Goal: Task Accomplishment & Management: Manage account settings

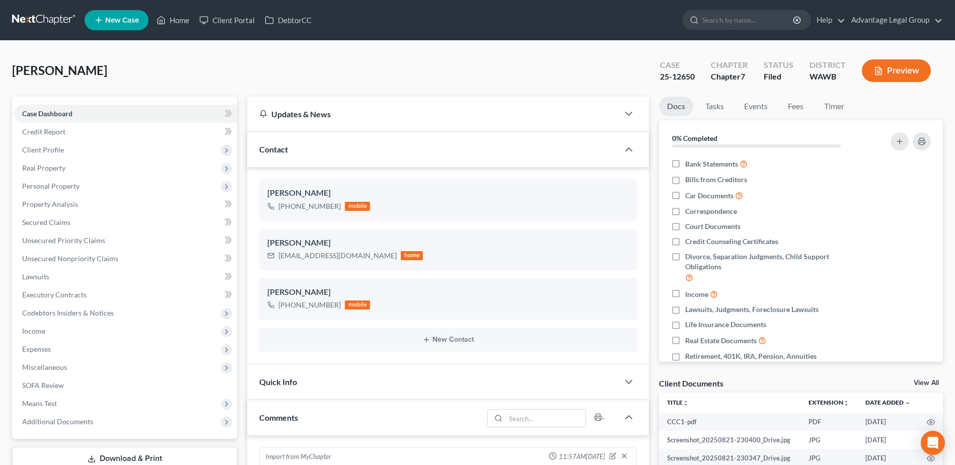
select select "0"
click at [176, 24] on link "Home" at bounding box center [173, 20] width 43 height 18
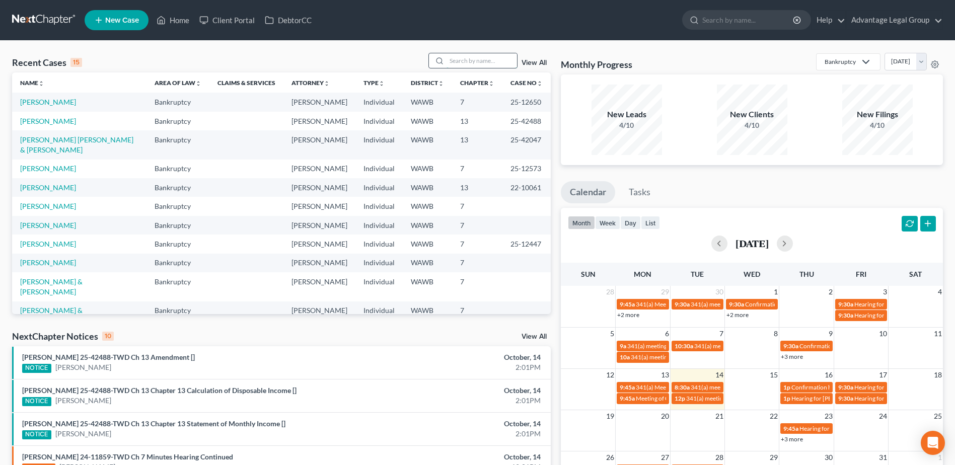
click at [458, 62] on input "search" at bounding box center [482, 60] width 70 height 15
click at [47, 154] on link "[PERSON_NAME] [PERSON_NAME] & [PERSON_NAME]" at bounding box center [76, 144] width 113 height 19
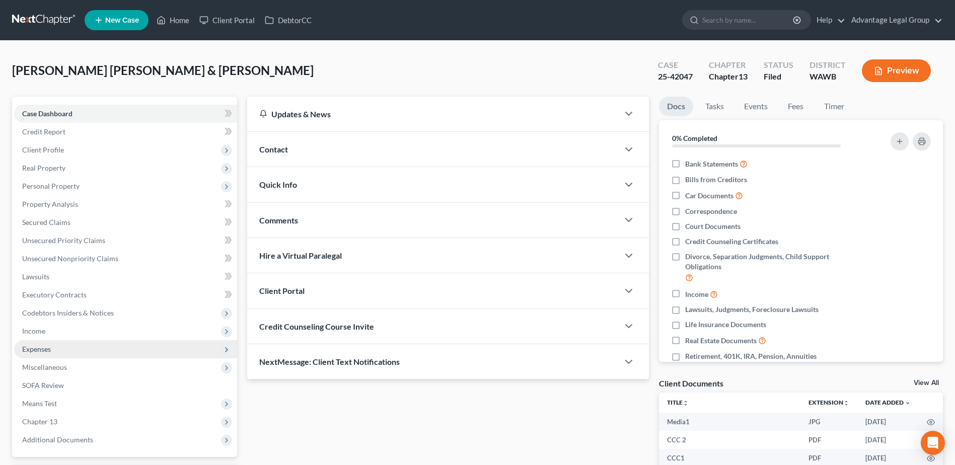
click at [46, 349] on span "Expenses" at bounding box center [36, 349] width 29 height 9
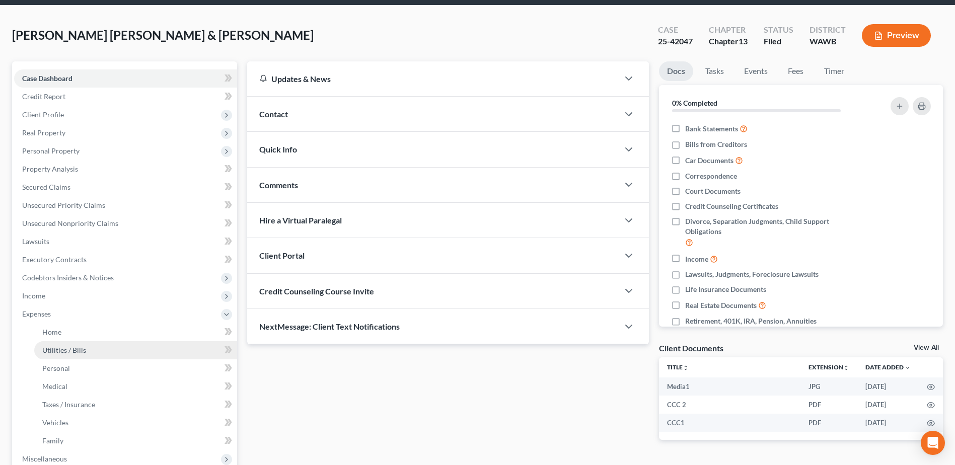
scroll to position [50, 0]
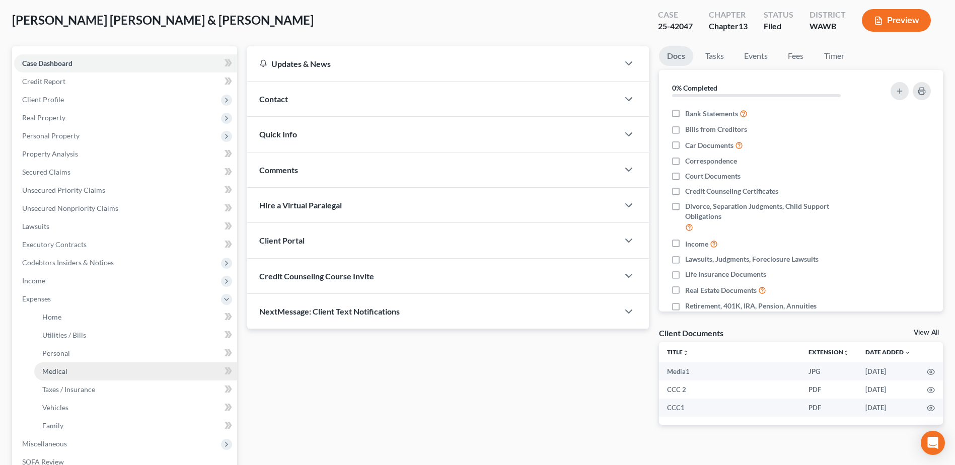
click at [56, 372] on span "Medical" at bounding box center [54, 371] width 25 height 9
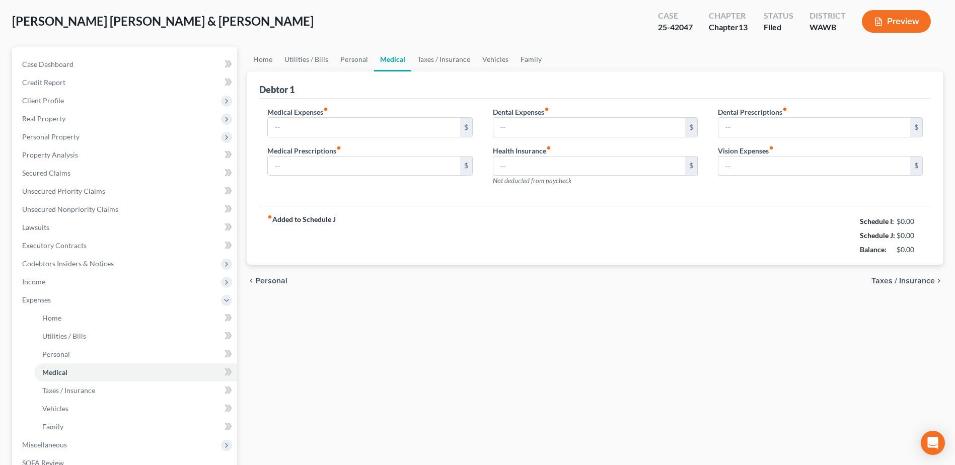
scroll to position [10, 0]
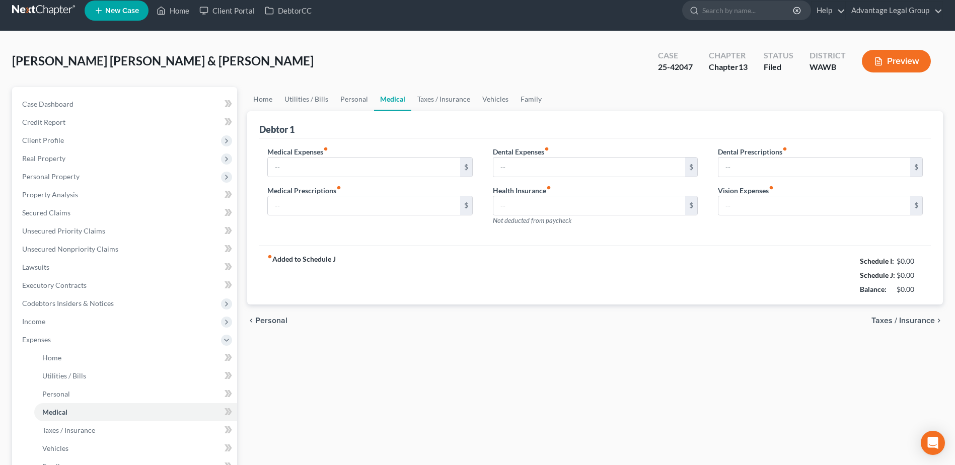
type input "167.00"
type input "20.00"
type input "80.00"
type input "0.00"
type input "25.00"
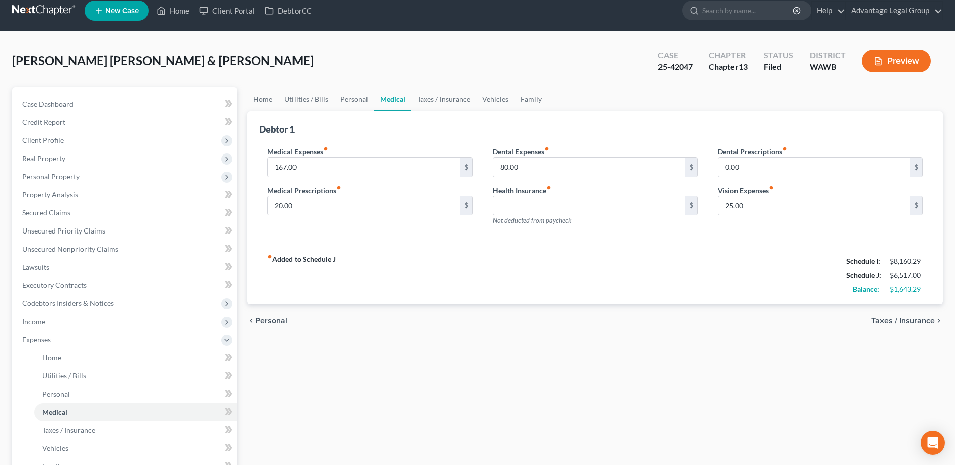
scroll to position [0, 0]
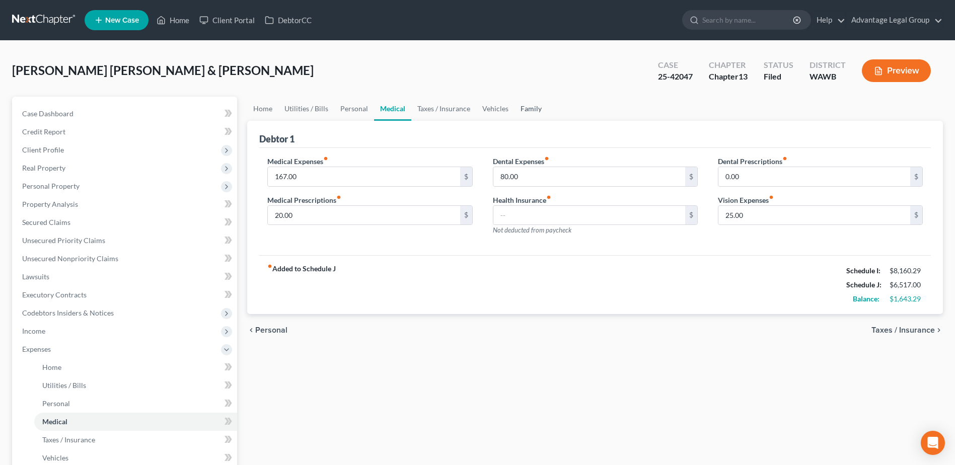
click at [533, 107] on link "Family" at bounding box center [531, 109] width 33 height 24
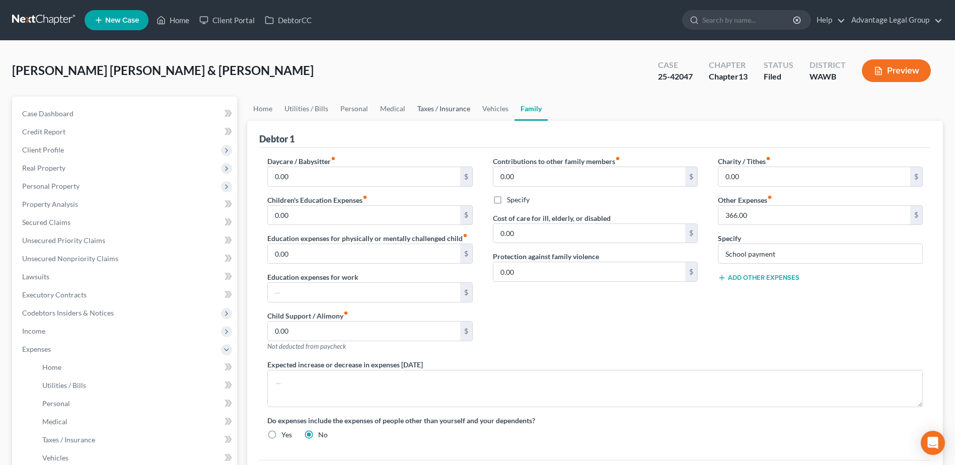
click at [471, 107] on link "Taxes / Insurance" at bounding box center [443, 109] width 65 height 24
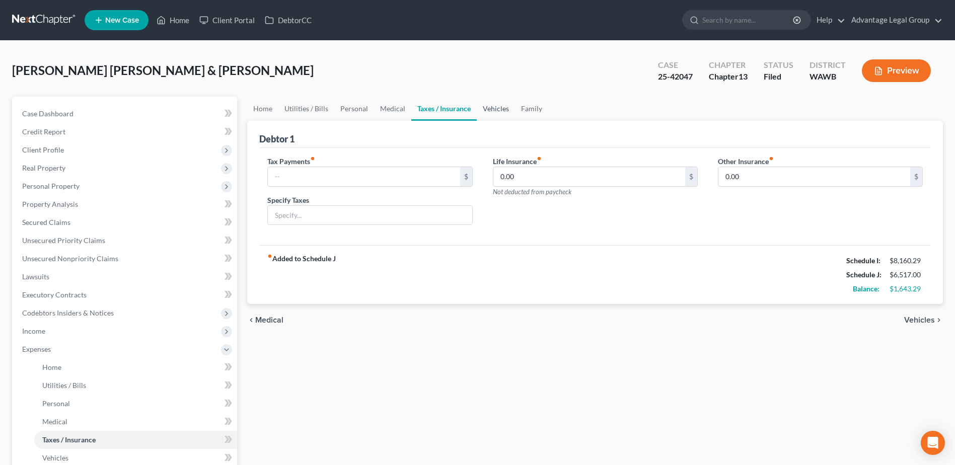
click at [483, 108] on link "Vehicles" at bounding box center [496, 109] width 38 height 24
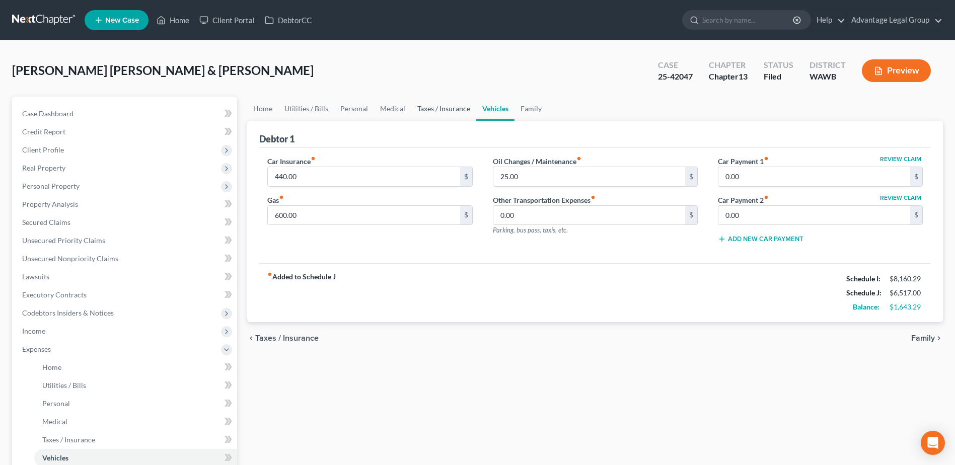
click at [441, 108] on link "Taxes / Insurance" at bounding box center [443, 109] width 65 height 24
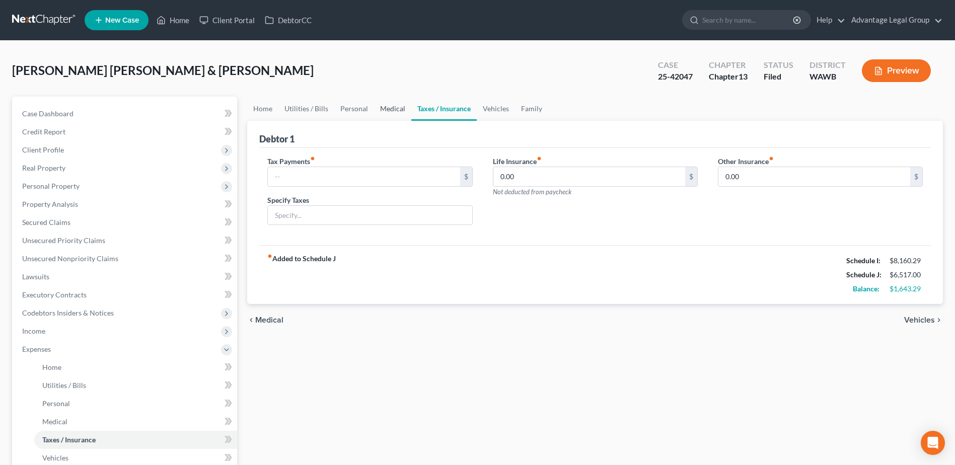
click at [385, 108] on link "Medical" at bounding box center [392, 109] width 37 height 24
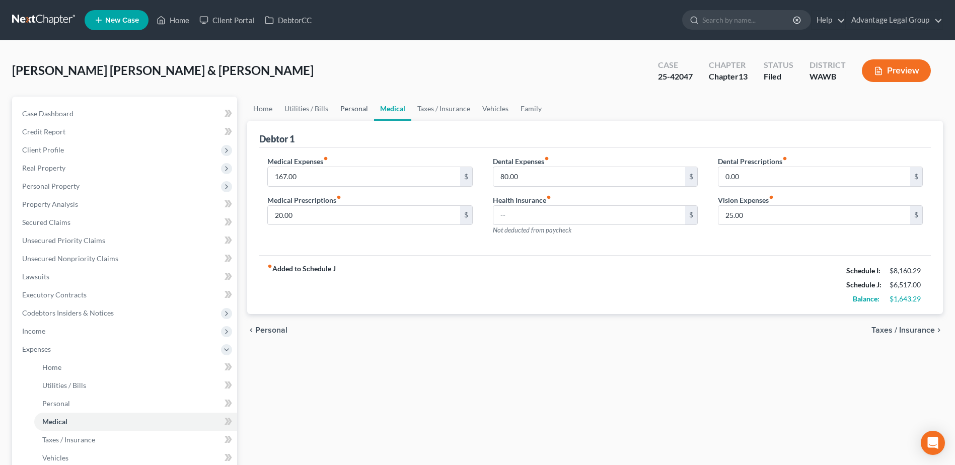
click at [352, 107] on link "Personal" at bounding box center [354, 109] width 40 height 24
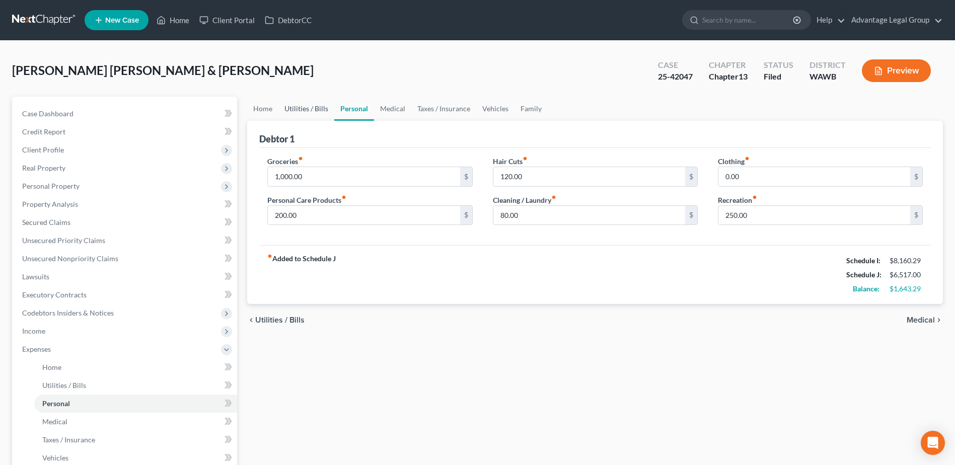
click at [297, 109] on link "Utilities / Bills" at bounding box center [306, 109] width 56 height 24
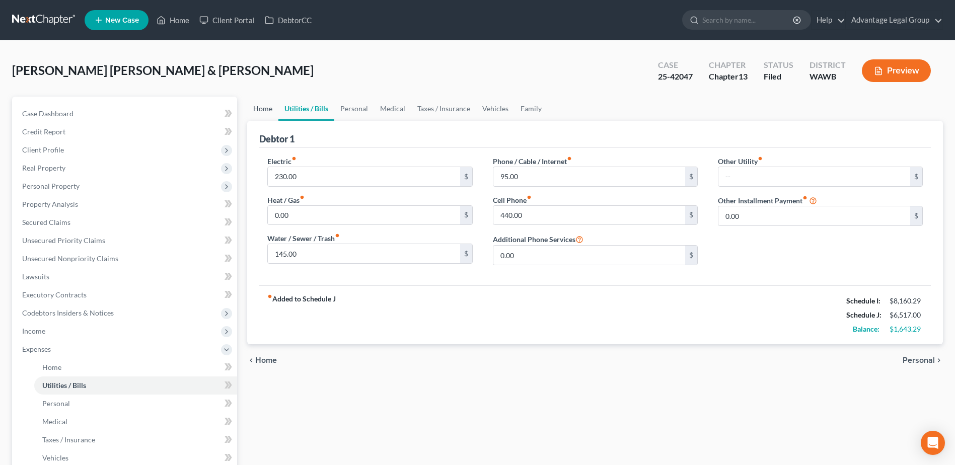
click at [264, 110] on link "Home" at bounding box center [262, 109] width 31 height 24
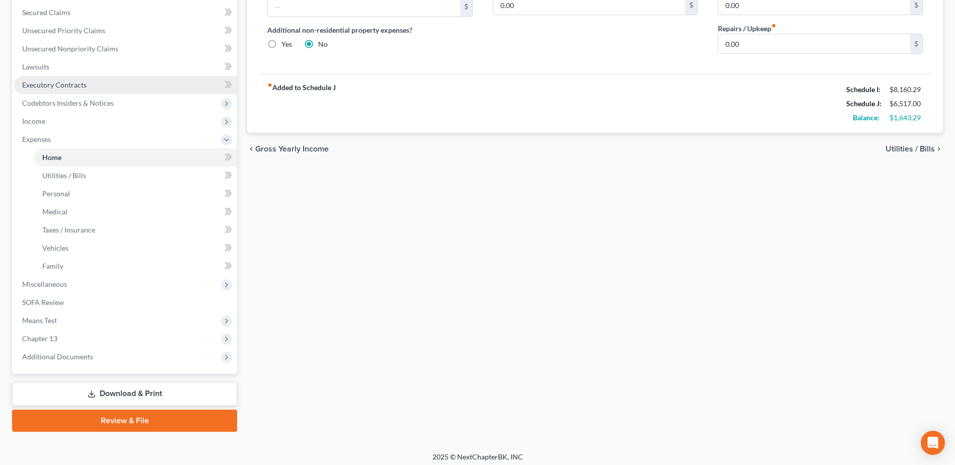
scroll to position [215, 0]
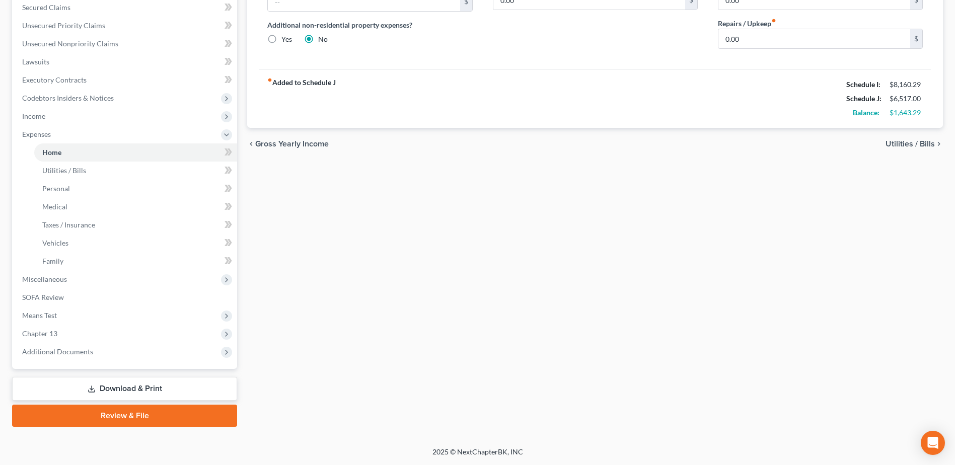
click at [138, 389] on link "Download & Print" at bounding box center [124, 389] width 225 height 24
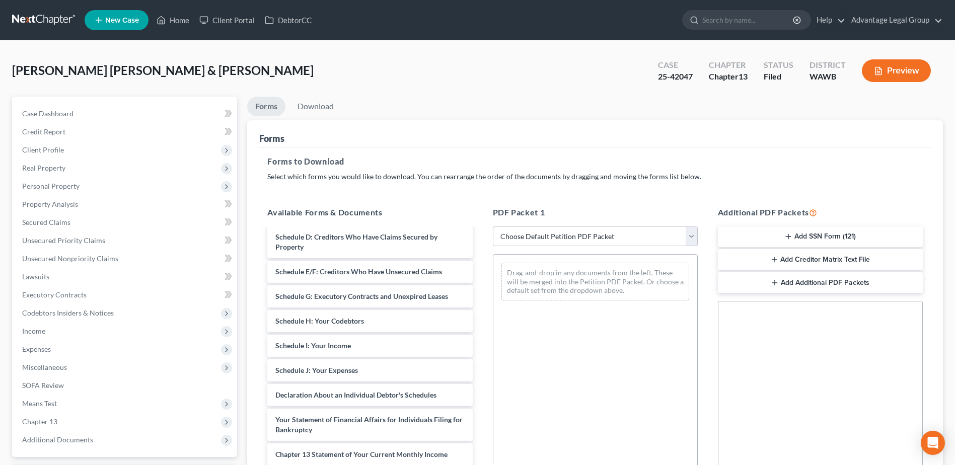
scroll to position [201, 0]
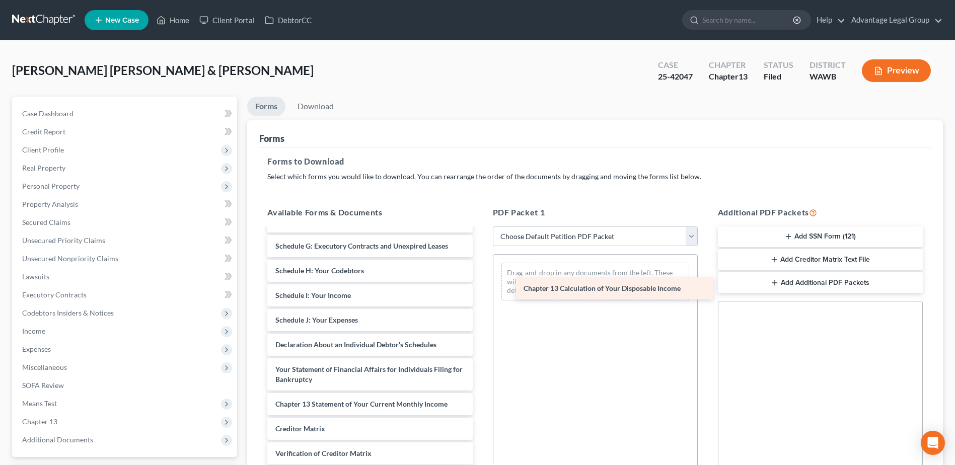
drag, startPoint x: 387, startPoint y: 427, endPoint x: 621, endPoint y: 298, distance: 267.7
click at [480, 298] on div "Chapter 13 Calculation of Your Disposable Income CCC 2 CCC1 Voluntary Petition …" at bounding box center [369, 276] width 221 height 496
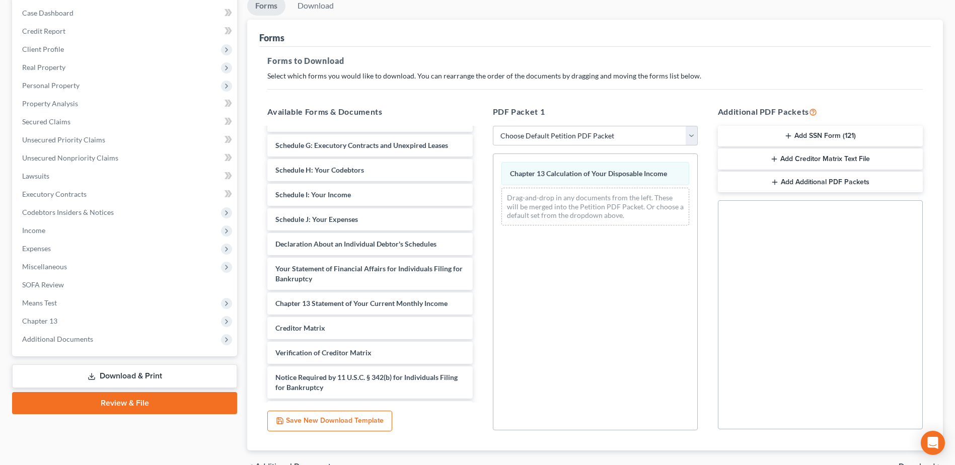
scroll to position [157, 0]
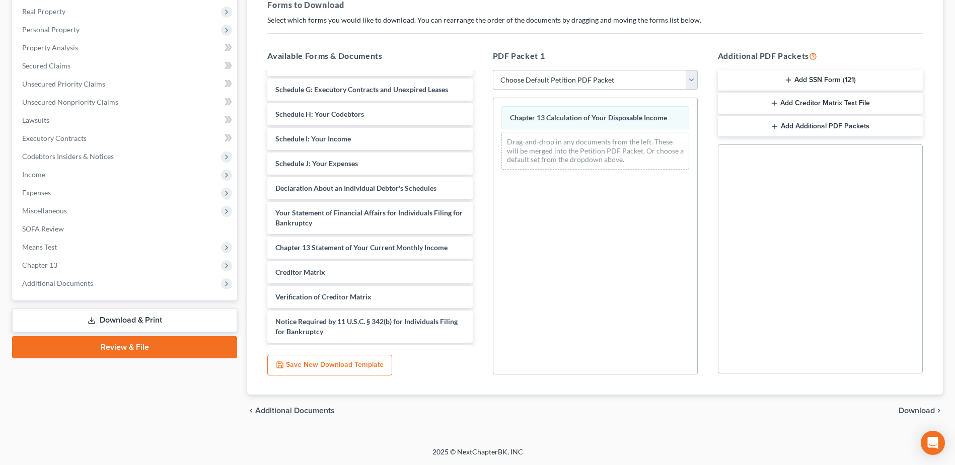
click at [912, 411] on span "Download" at bounding box center [917, 411] width 36 height 8
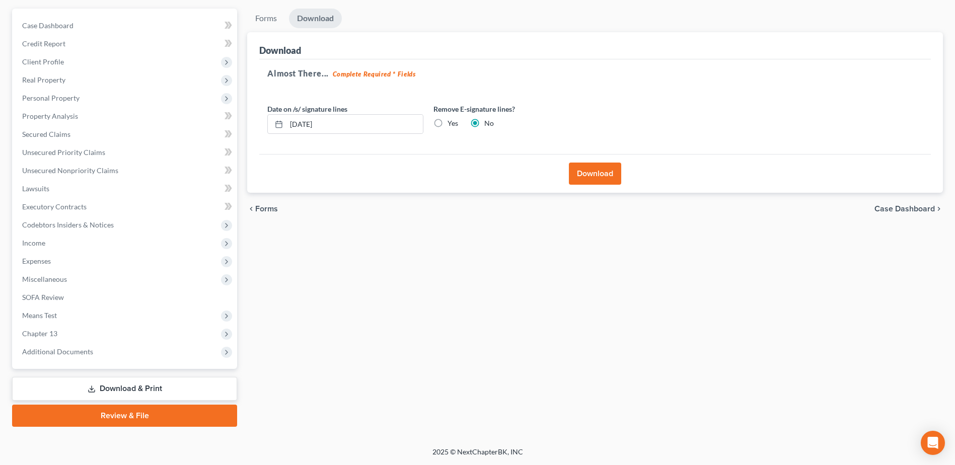
scroll to position [88, 0]
click at [585, 175] on button "Download" at bounding box center [595, 174] width 52 height 22
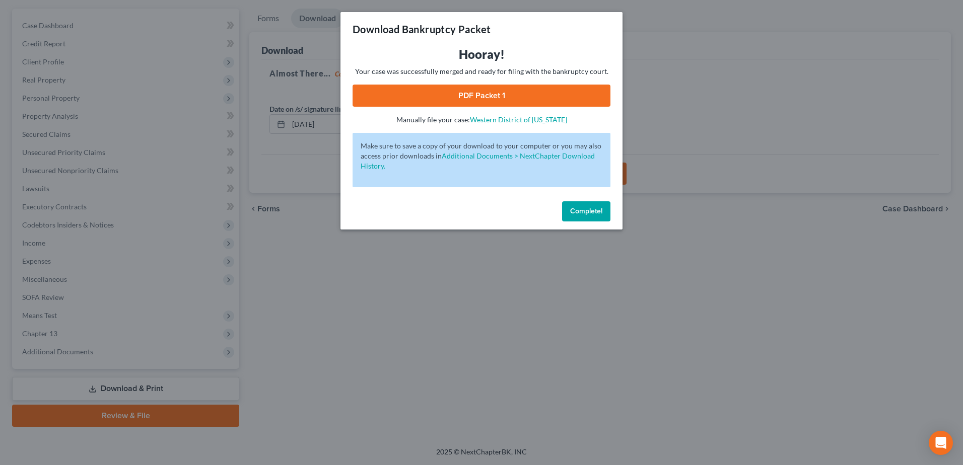
click at [473, 98] on link "PDF Packet 1" at bounding box center [481, 96] width 258 height 22
drag, startPoint x: 577, startPoint y: 217, endPoint x: 575, endPoint y: 222, distance: 5.3
click at [577, 217] on button "Complete!" at bounding box center [586, 211] width 48 height 20
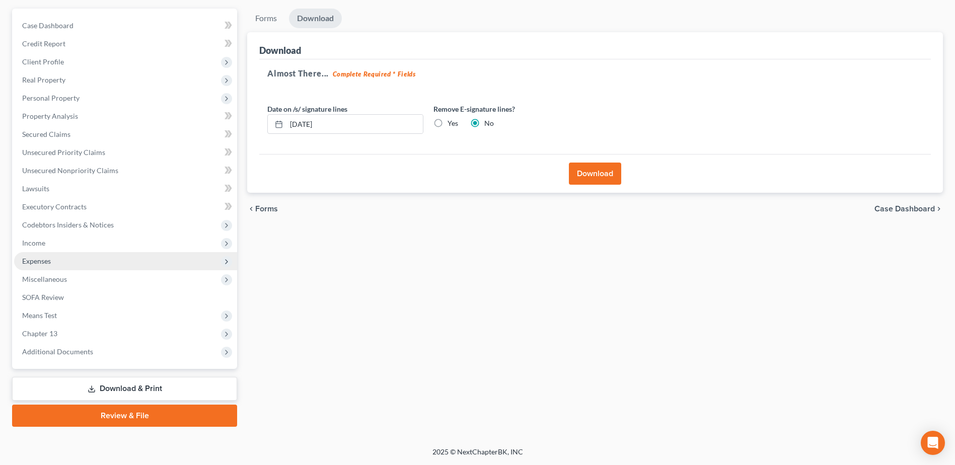
click at [35, 265] on span "Expenses" at bounding box center [36, 261] width 29 height 9
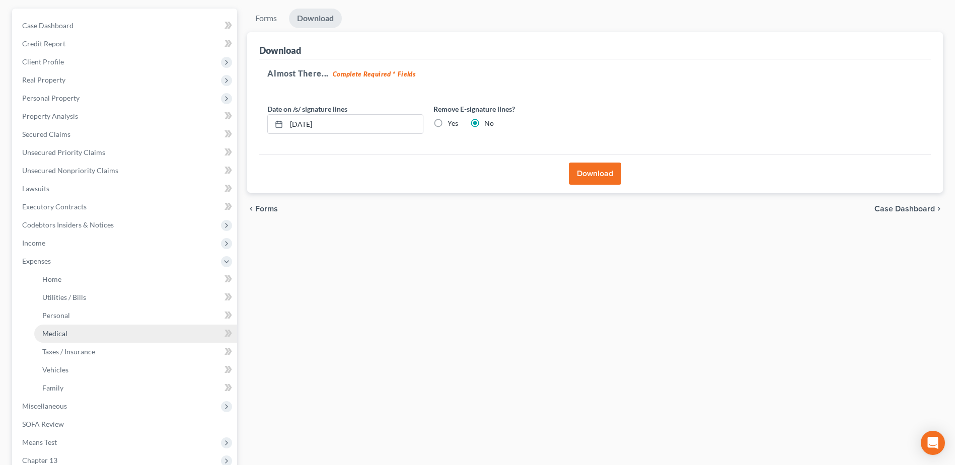
click at [55, 330] on span "Medical" at bounding box center [54, 333] width 25 height 9
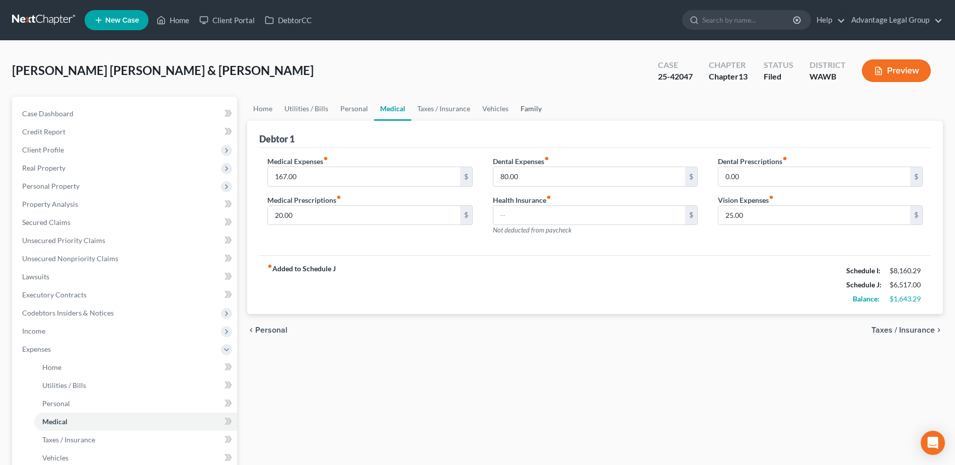
click at [524, 110] on link "Family" at bounding box center [531, 109] width 33 height 24
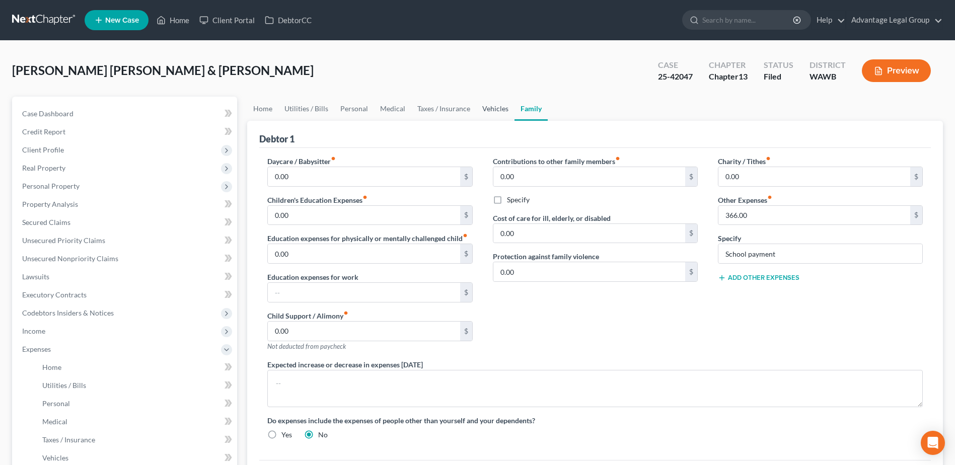
click at [495, 108] on link "Vehicles" at bounding box center [495, 109] width 38 height 24
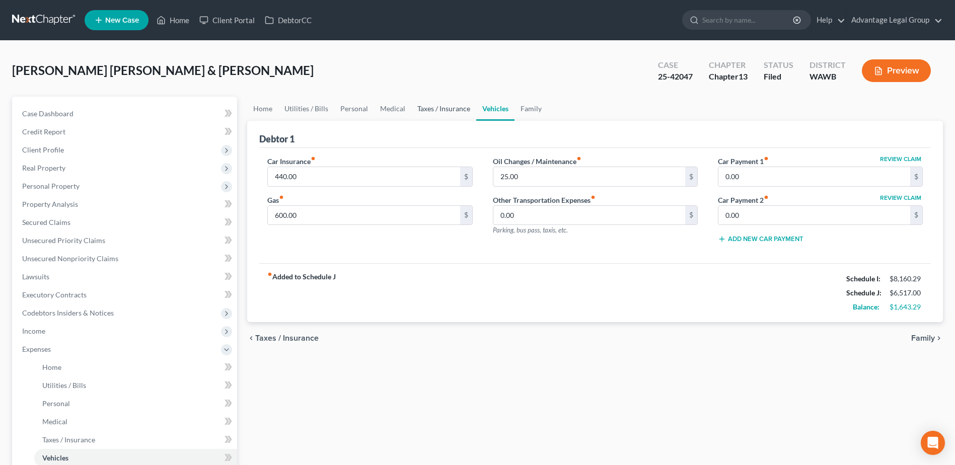
click at [445, 107] on link "Taxes / Insurance" at bounding box center [443, 109] width 65 height 24
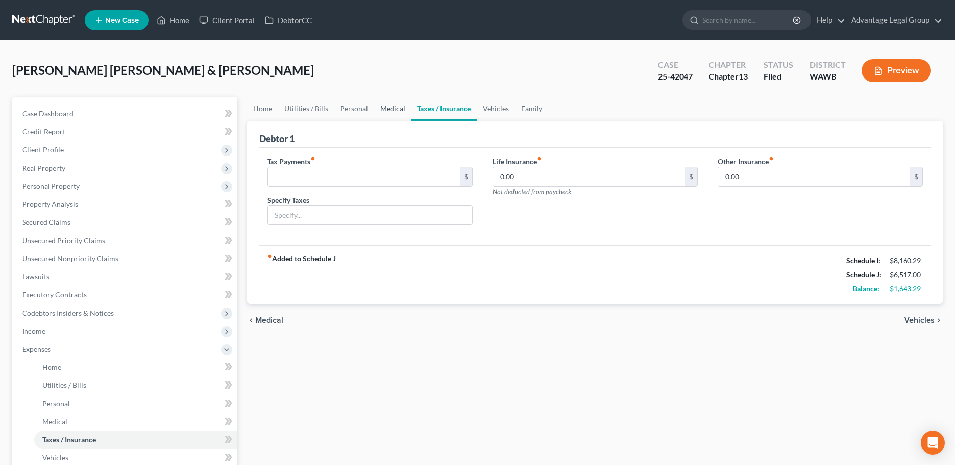
click at [392, 108] on link "Medical" at bounding box center [392, 109] width 37 height 24
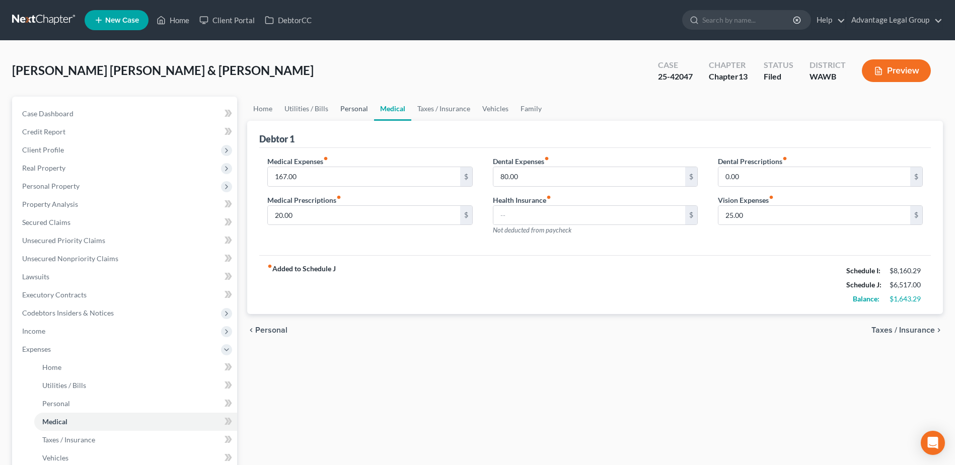
click at [348, 109] on link "Personal" at bounding box center [354, 109] width 40 height 24
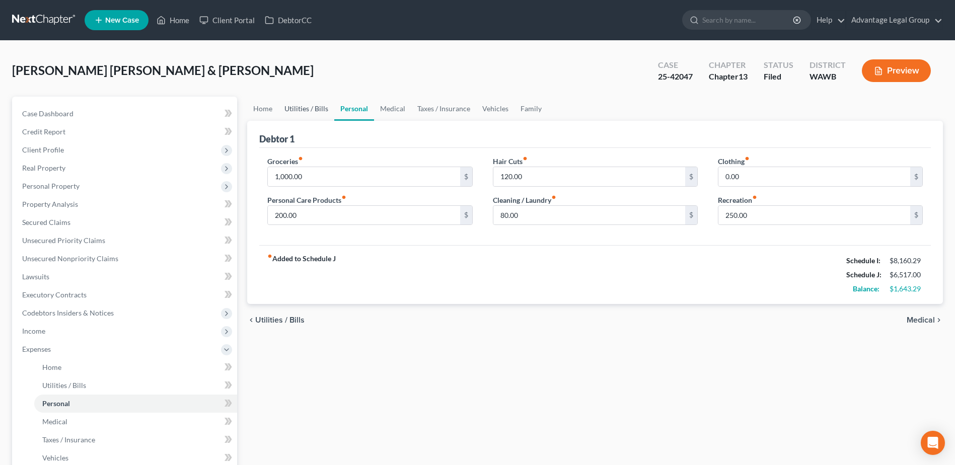
click at [309, 108] on link "Utilities / Bills" at bounding box center [306, 109] width 56 height 24
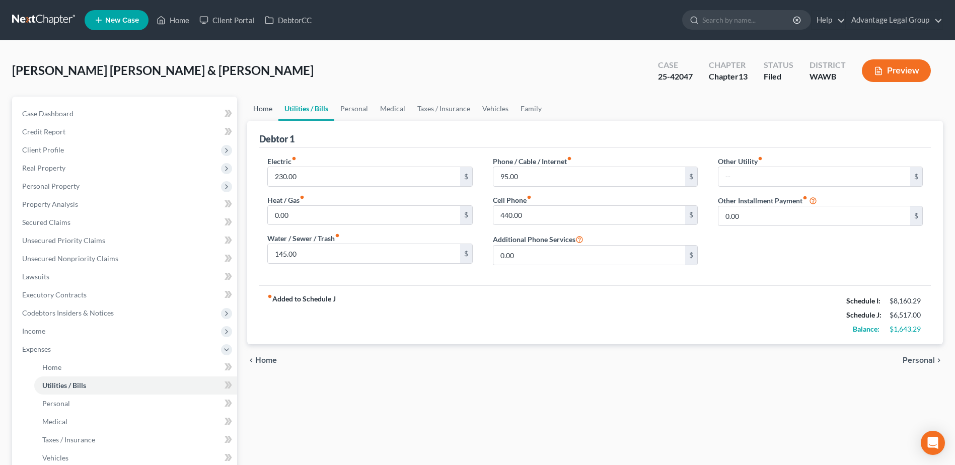
click at [263, 109] on link "Home" at bounding box center [262, 109] width 31 height 24
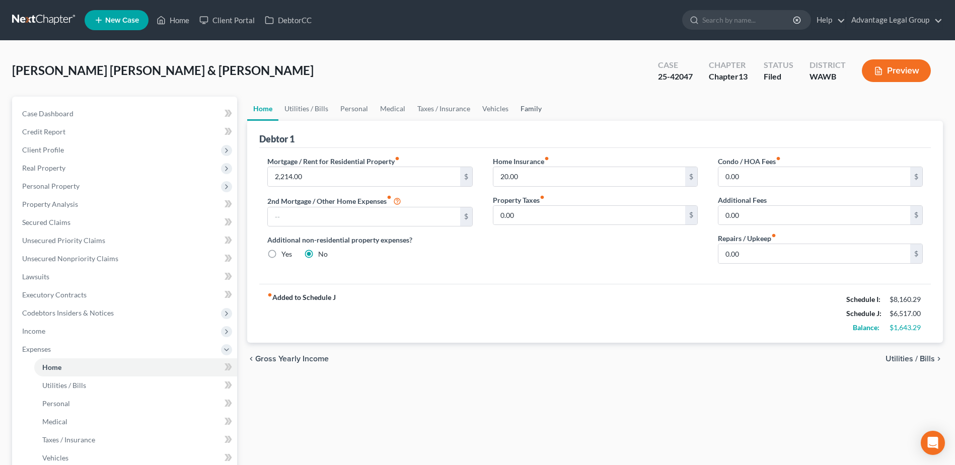
click at [523, 110] on link "Family" at bounding box center [531, 109] width 33 height 24
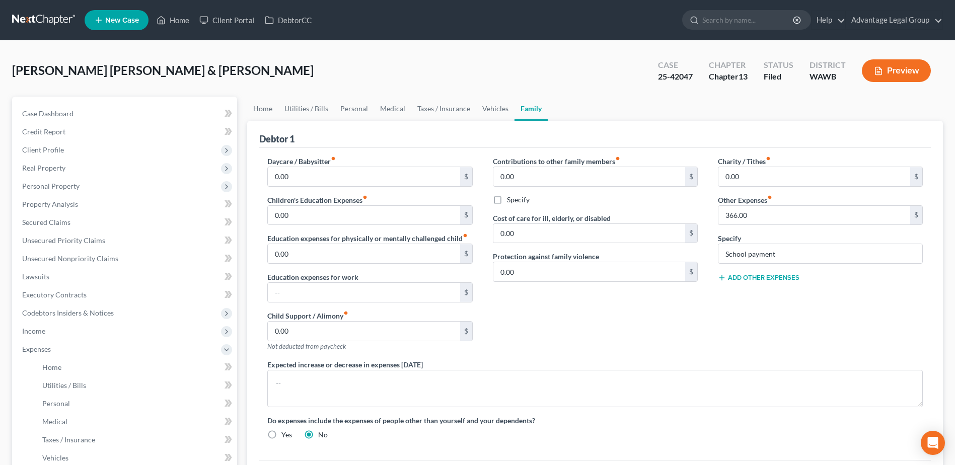
click at [899, 325] on div "Charity / Tithes fiber_manual_record 0.00 $ Other Expenses fiber_manual_record …" at bounding box center [820, 257] width 225 height 203
click at [382, 108] on link "Medical" at bounding box center [392, 109] width 37 height 24
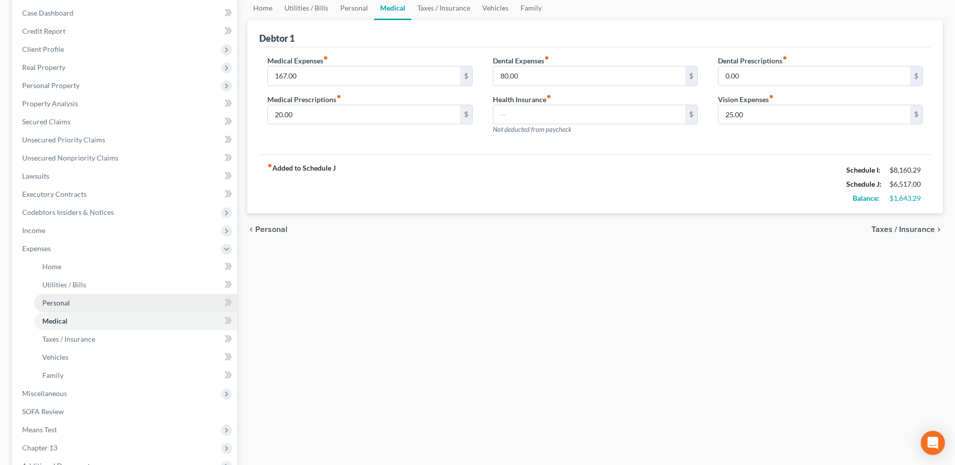
scroll to position [151, 0]
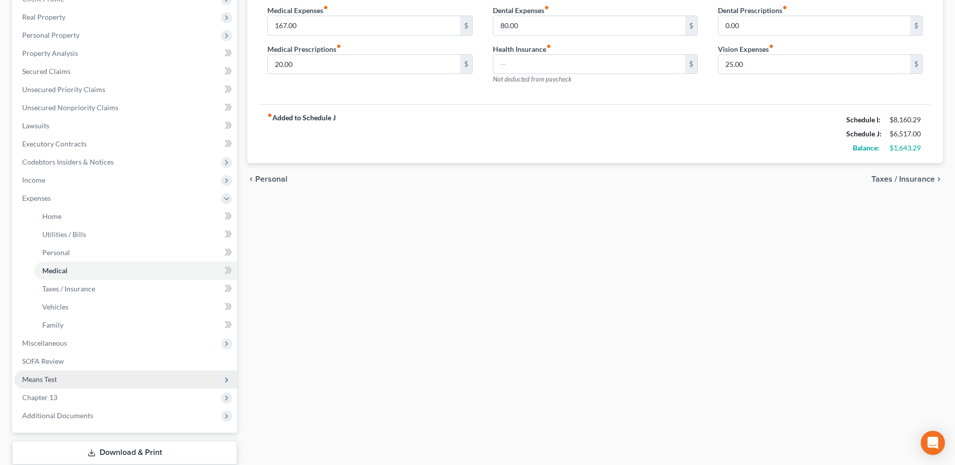
click at [35, 376] on span "Means Test" at bounding box center [39, 379] width 35 height 9
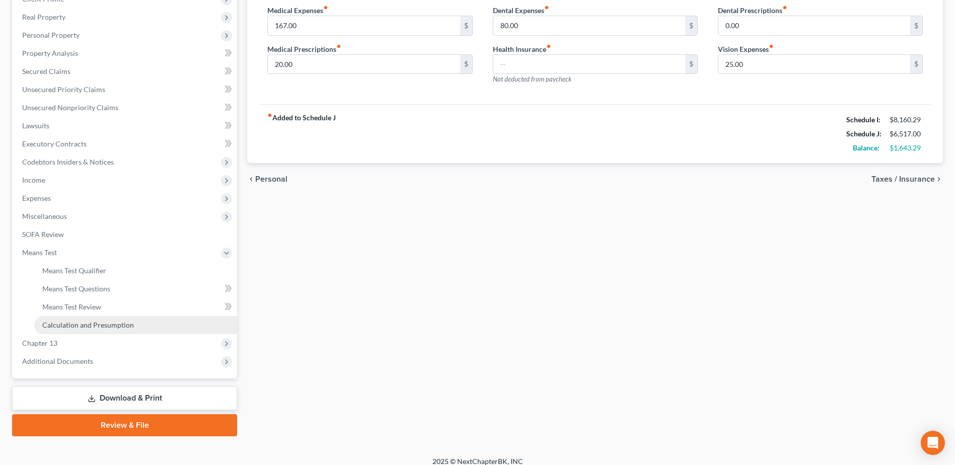
click at [104, 321] on span "Calculation and Presumption" at bounding box center [88, 325] width 92 height 9
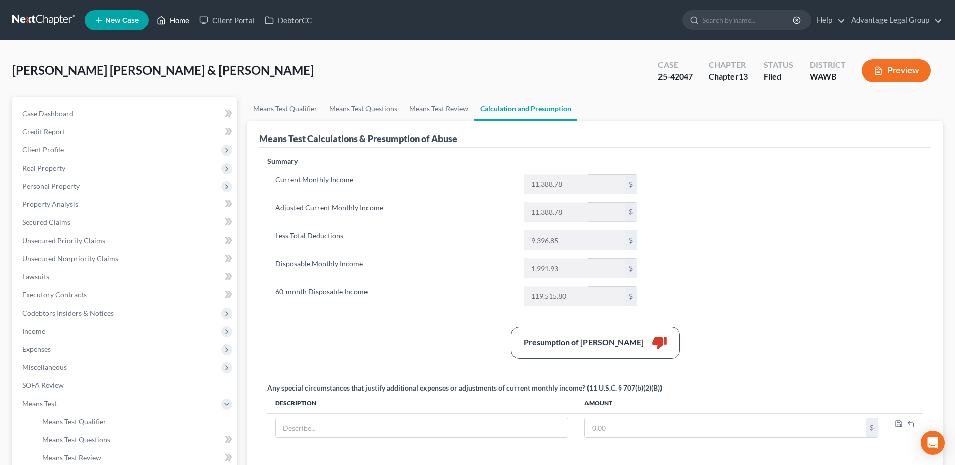
drag, startPoint x: 183, startPoint y: 20, endPoint x: 188, endPoint y: 27, distance: 8.4
click at [183, 20] on link "Home" at bounding box center [173, 20] width 43 height 18
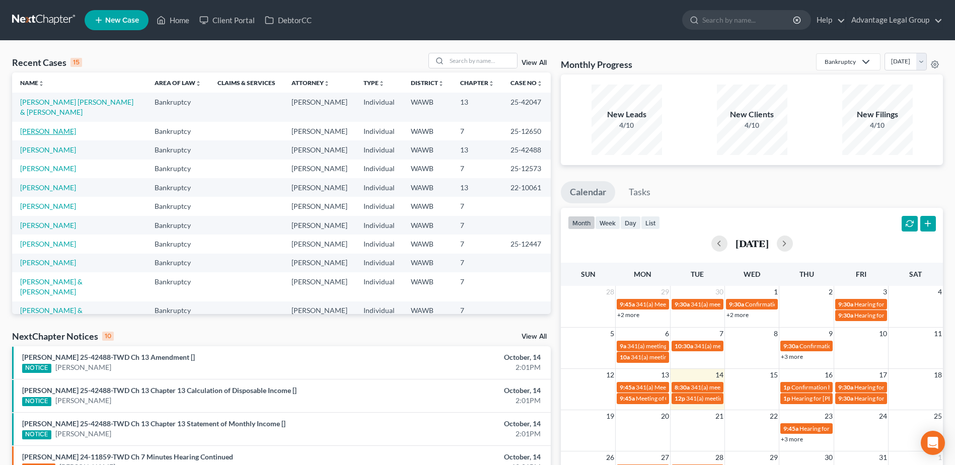
click at [39, 132] on link "[PERSON_NAME]" at bounding box center [48, 131] width 56 height 9
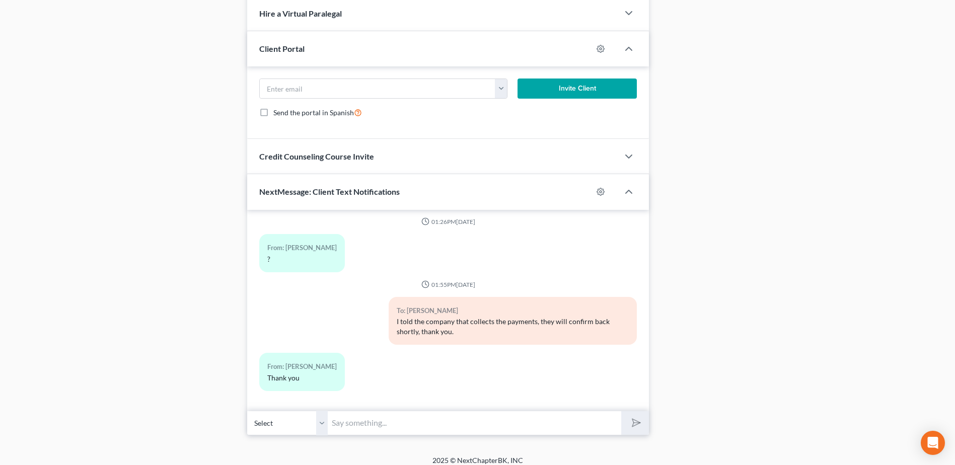
scroll to position [708, 0]
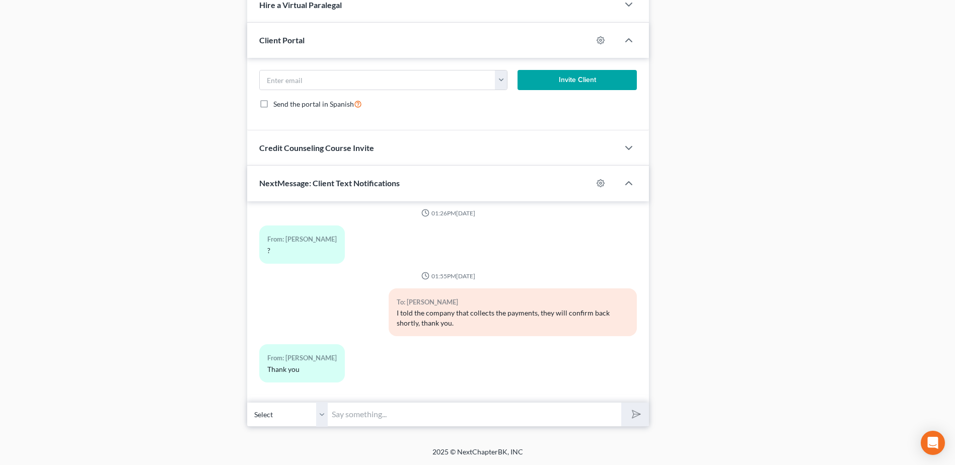
click at [370, 419] on input "text" at bounding box center [475, 414] width 294 height 25
type input "they confirmed the change, thank you."
click at [621, 403] on button "submit" at bounding box center [635, 415] width 28 height 24
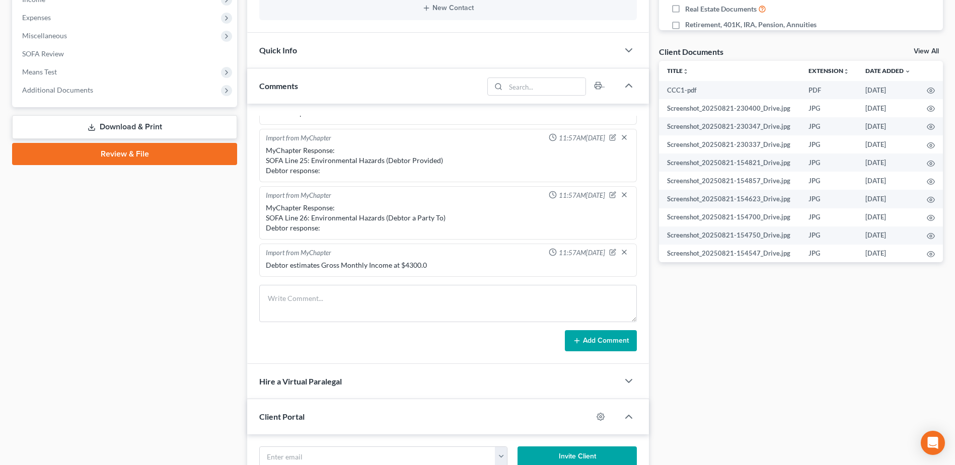
scroll to position [0, 0]
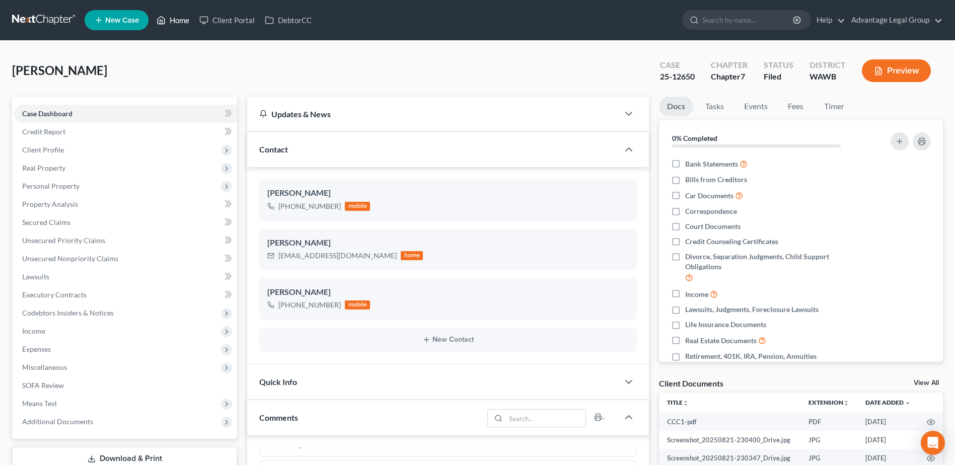
drag, startPoint x: 189, startPoint y: 20, endPoint x: 242, endPoint y: 133, distance: 124.3
click at [189, 20] on link "Home" at bounding box center [173, 20] width 43 height 18
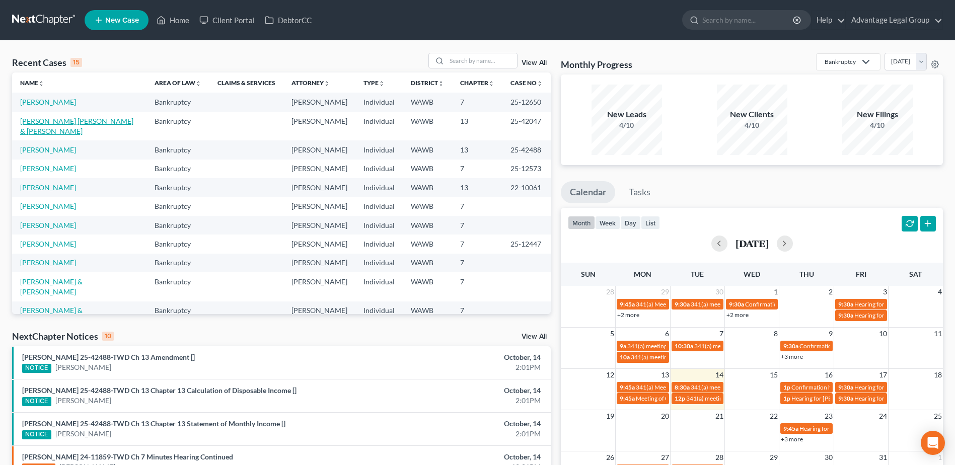
click at [26, 131] on link "[PERSON_NAME] [PERSON_NAME] & [PERSON_NAME]" at bounding box center [76, 126] width 113 height 19
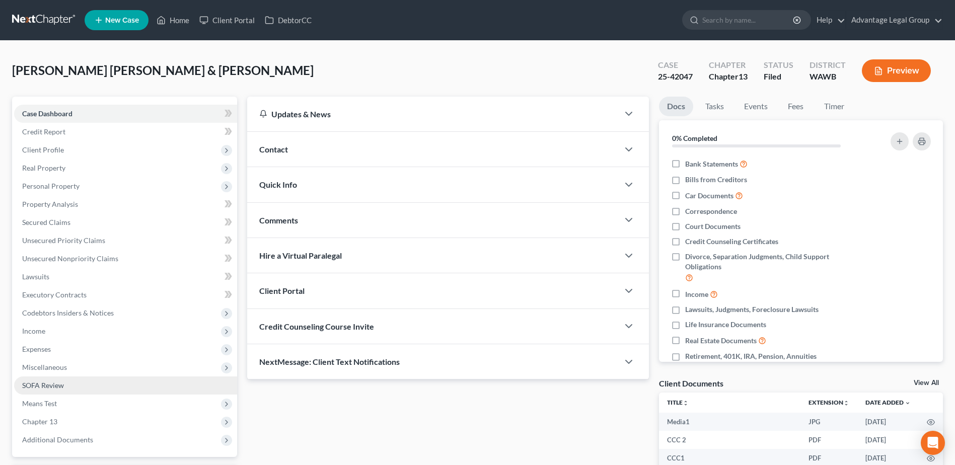
click at [43, 385] on span "SOFA Review" at bounding box center [43, 385] width 42 height 9
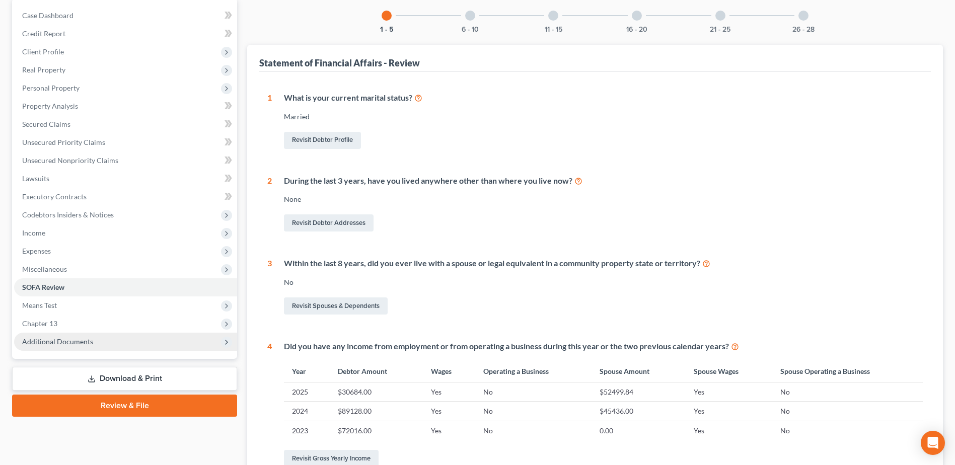
scroll to position [101, 0]
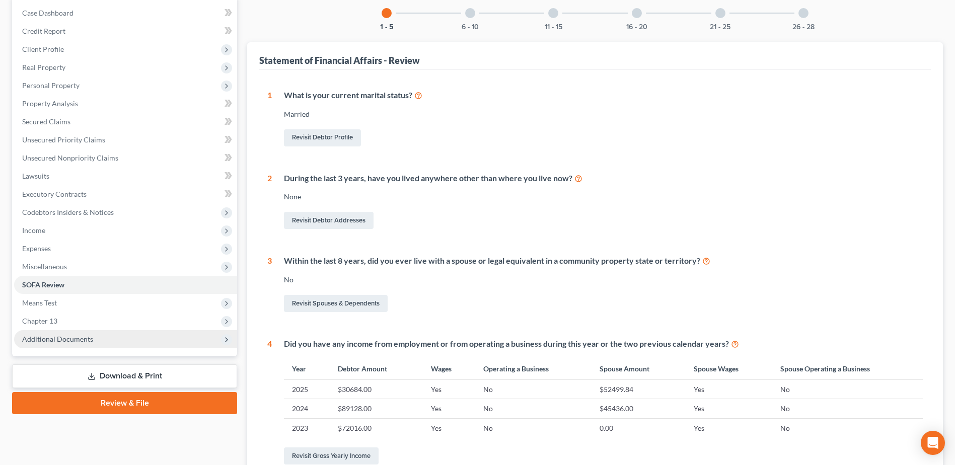
drag, startPoint x: 69, startPoint y: 341, endPoint x: 112, endPoint y: 343, distance: 42.8
click at [69, 341] on span "Additional Documents" at bounding box center [57, 339] width 71 height 9
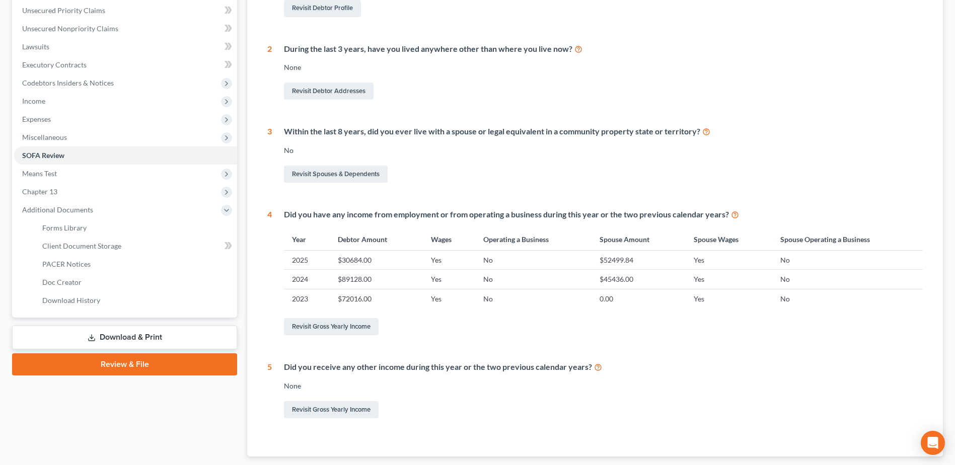
scroll to position [252, 0]
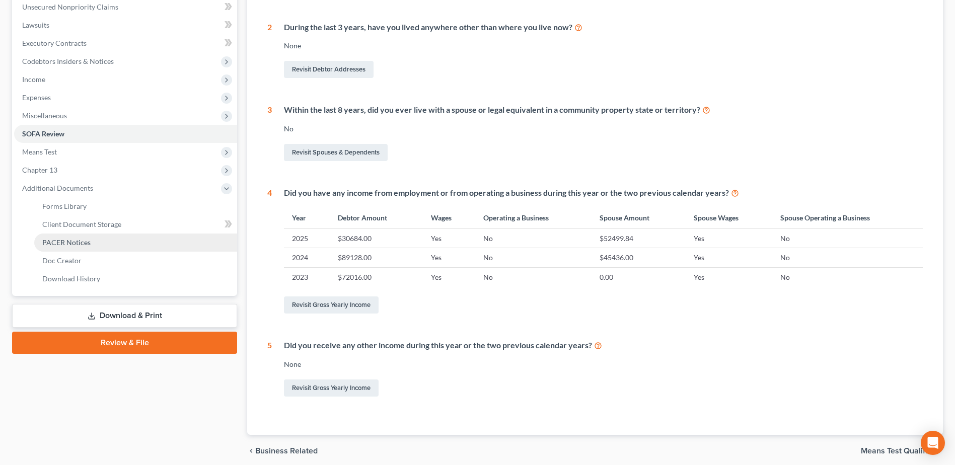
click at [68, 241] on span "PACER Notices" at bounding box center [66, 242] width 48 height 9
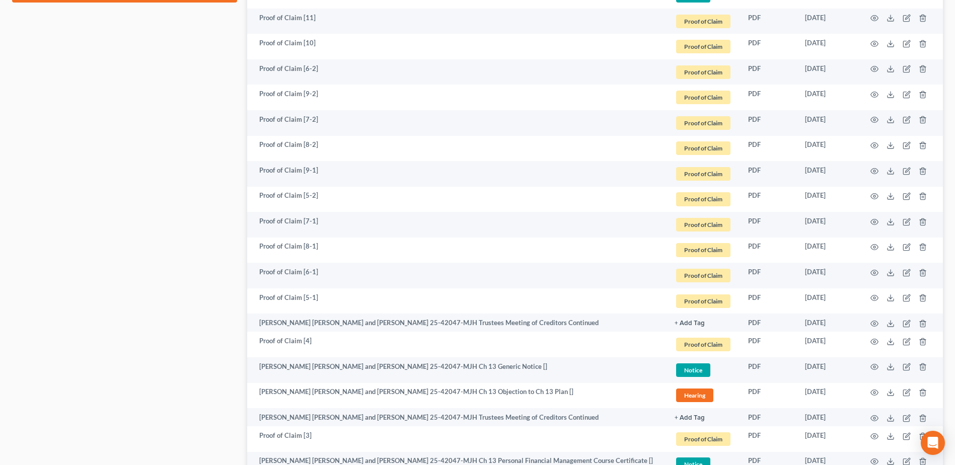
scroll to position [604, 0]
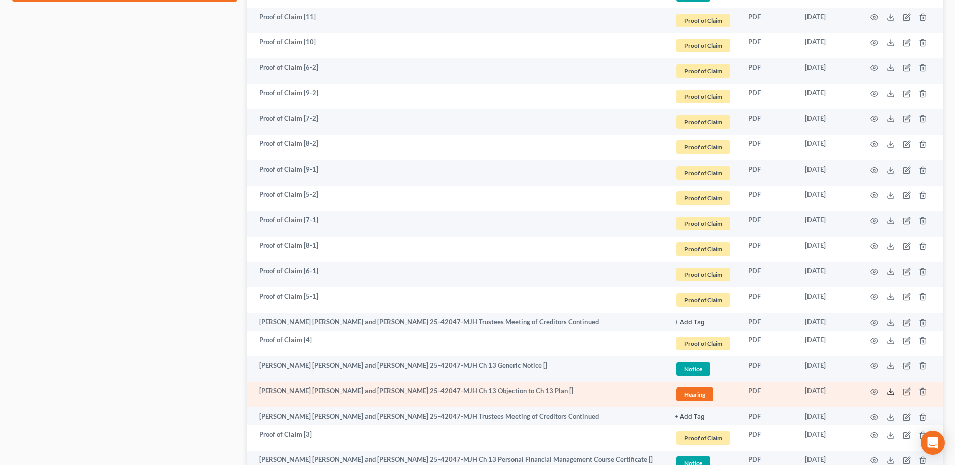
click at [891, 394] on icon at bounding box center [891, 392] width 8 height 8
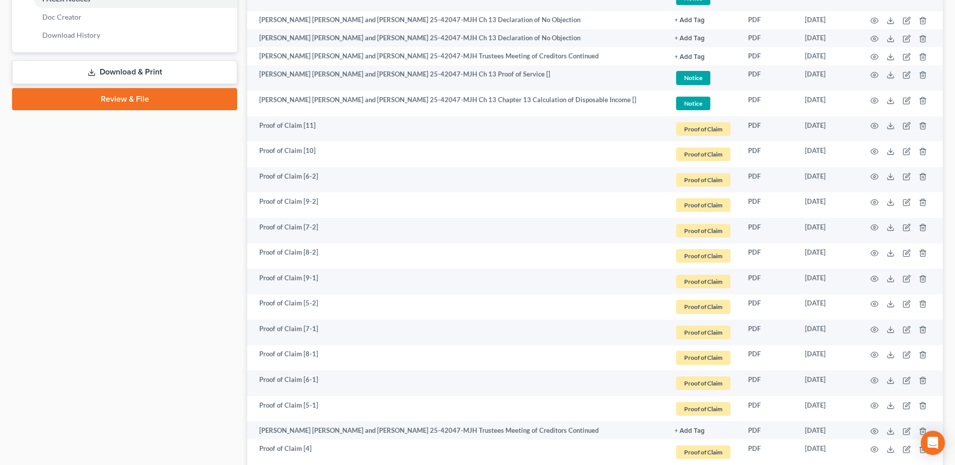
scroll to position [0, 0]
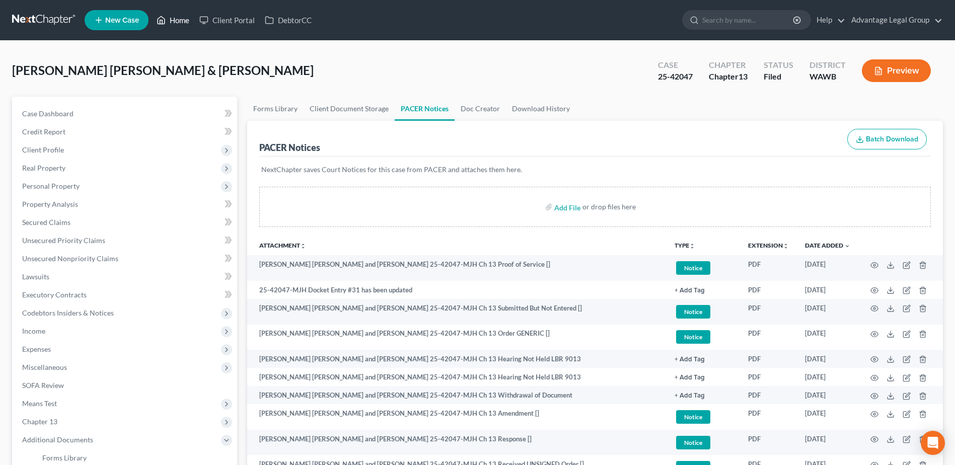
click at [180, 19] on link "Home" at bounding box center [173, 20] width 43 height 18
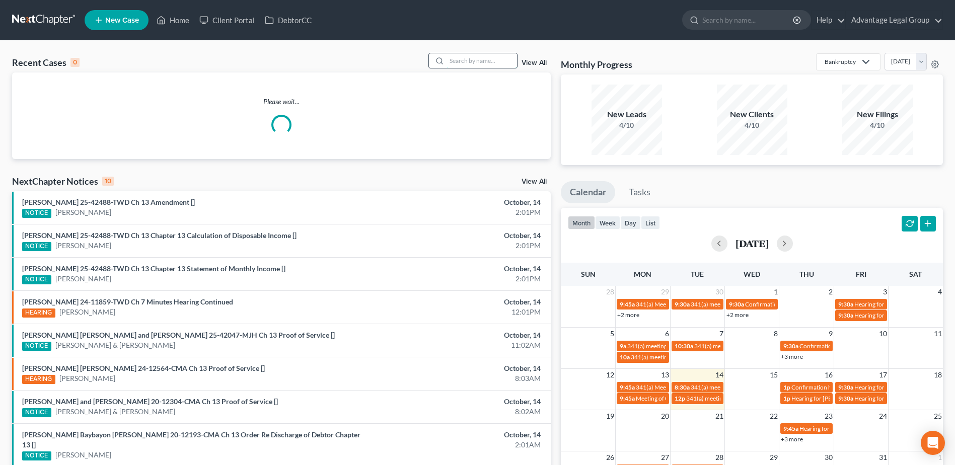
drag, startPoint x: 468, startPoint y: 61, endPoint x: 470, endPoint y: 55, distance: 5.7
click at [469, 57] on input "search" at bounding box center [482, 60] width 70 height 15
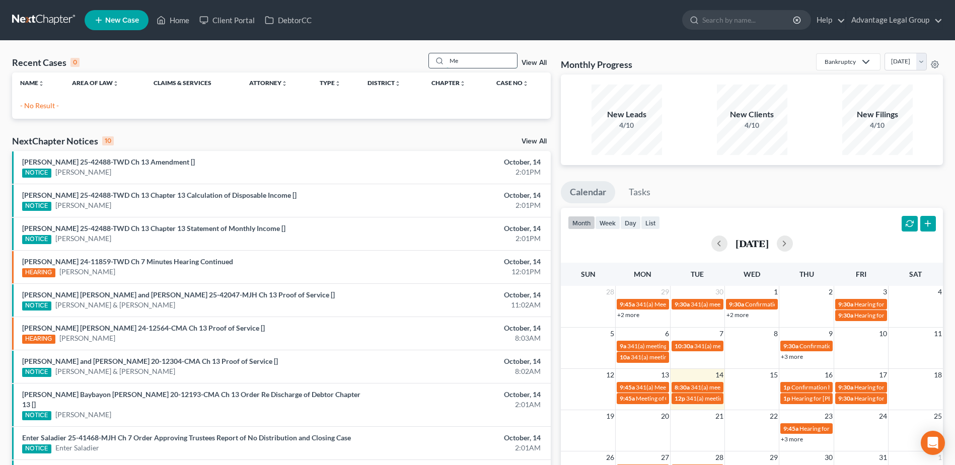
type input "M"
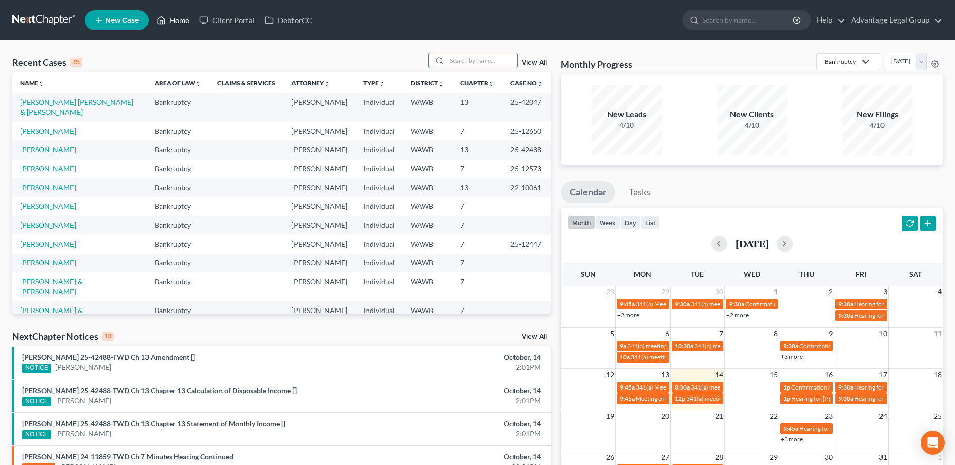
click at [173, 21] on link "Home" at bounding box center [173, 20] width 43 height 18
click at [469, 60] on input "search" at bounding box center [482, 60] width 70 height 15
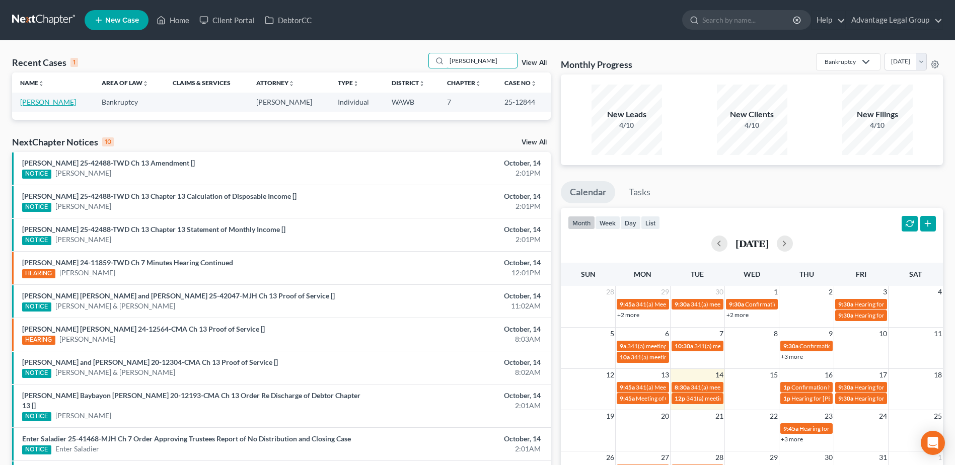
type input "[PERSON_NAME]"
click at [50, 102] on link "[PERSON_NAME]" at bounding box center [48, 102] width 56 height 9
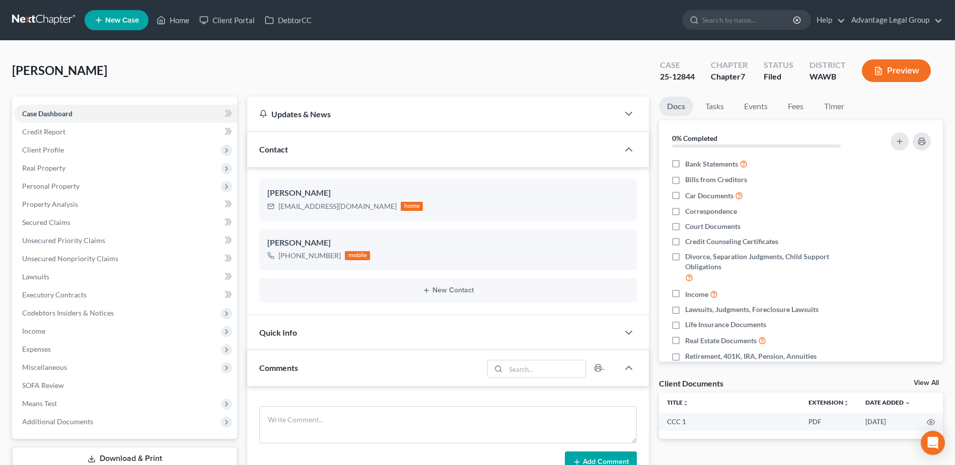
scroll to position [301, 0]
click at [54, 417] on span "Additional Documents" at bounding box center [57, 421] width 71 height 9
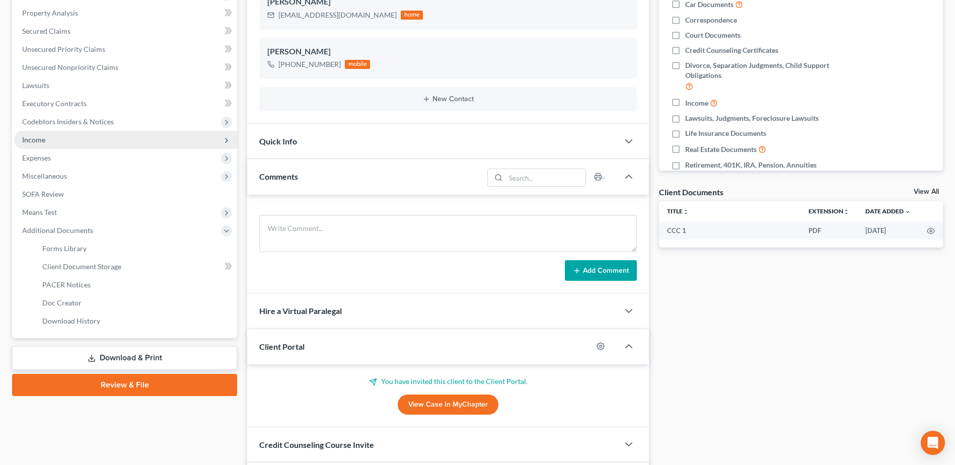
scroll to position [201, 0]
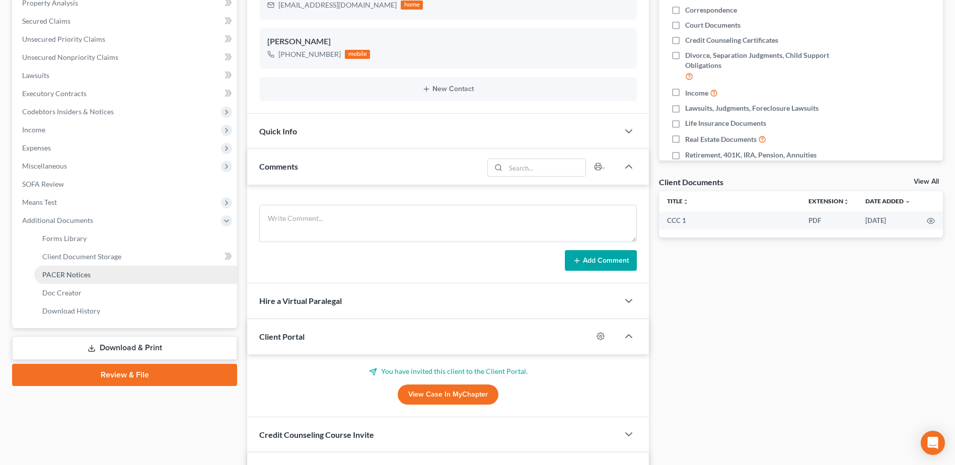
click at [62, 272] on span "PACER Notices" at bounding box center [66, 274] width 48 height 9
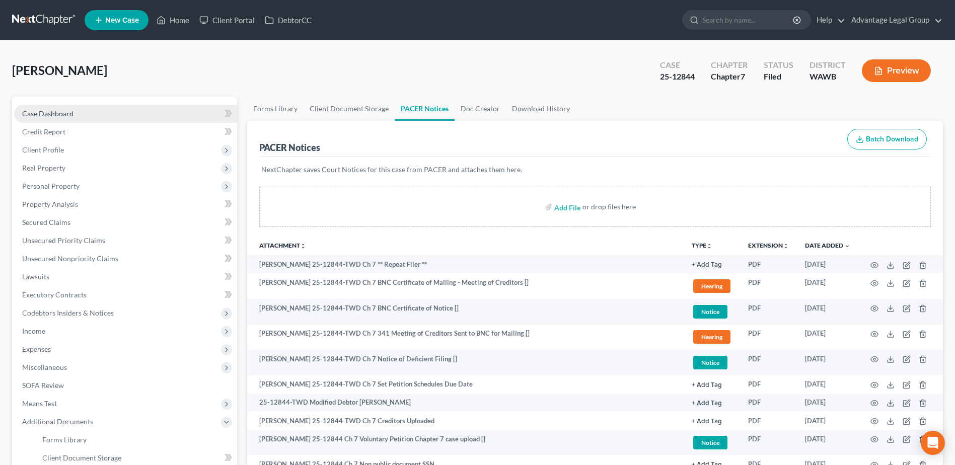
drag, startPoint x: 54, startPoint y: 117, endPoint x: 134, endPoint y: 116, distance: 79.6
click at [54, 117] on span "Case Dashboard" at bounding box center [47, 113] width 51 height 9
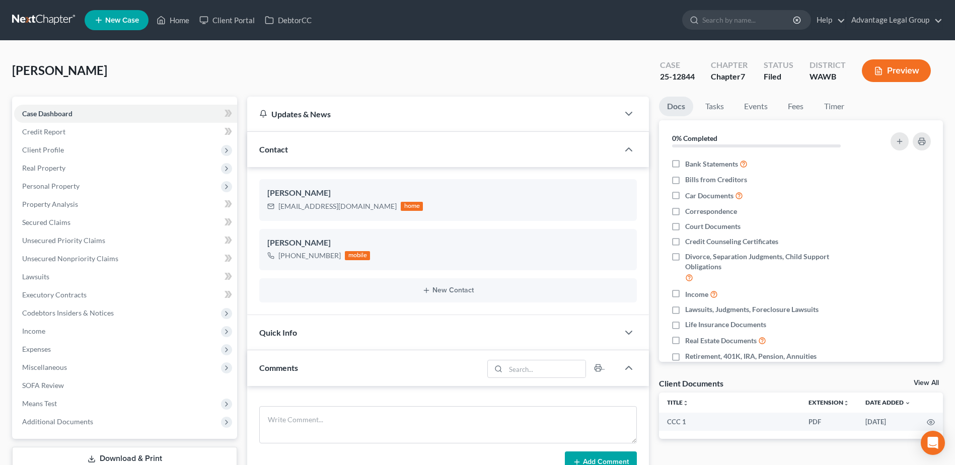
scroll to position [301, 0]
click at [790, 107] on link "Fees" at bounding box center [796, 107] width 32 height 20
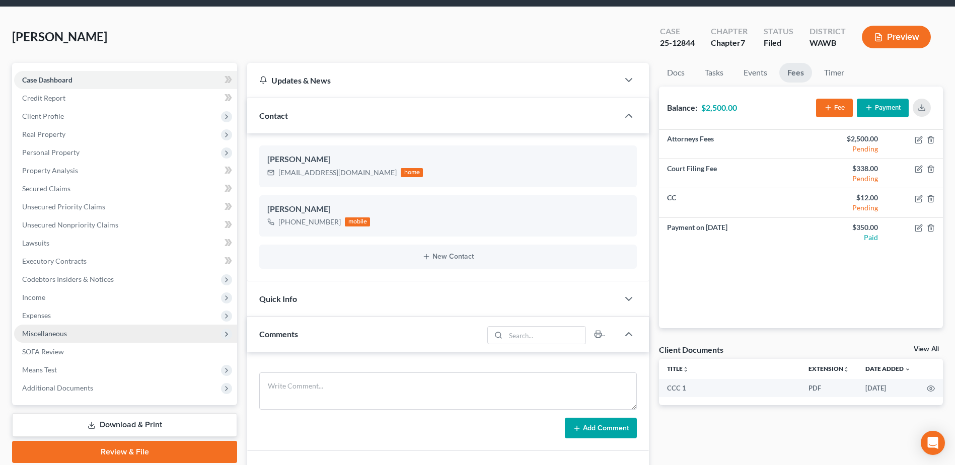
scroll to position [151, 0]
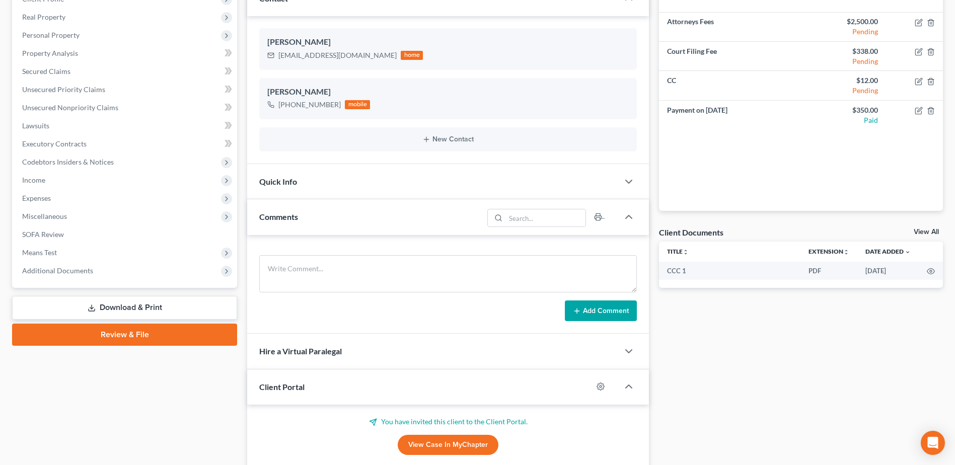
drag, startPoint x: 110, startPoint y: 305, endPoint x: 343, endPoint y: 327, distance: 234.2
click at [110, 305] on link "Download & Print" at bounding box center [124, 308] width 225 height 24
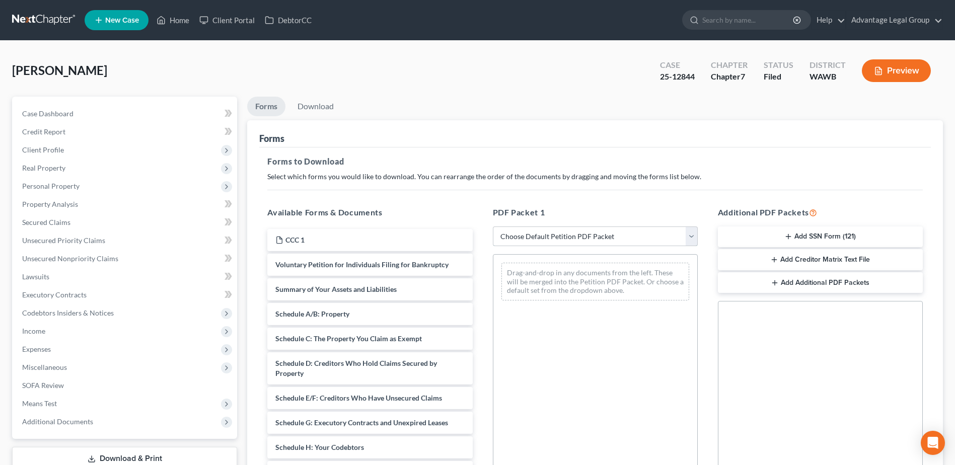
click at [691, 237] on select "Choose Default Petition PDF Packet Complete Bankruptcy Petition (all forms and …" at bounding box center [595, 237] width 205 height 20
select select "0"
click at [493, 227] on select "Choose Default Petition PDF Packet Complete Bankruptcy Petition (all forms and …" at bounding box center [595, 237] width 205 height 20
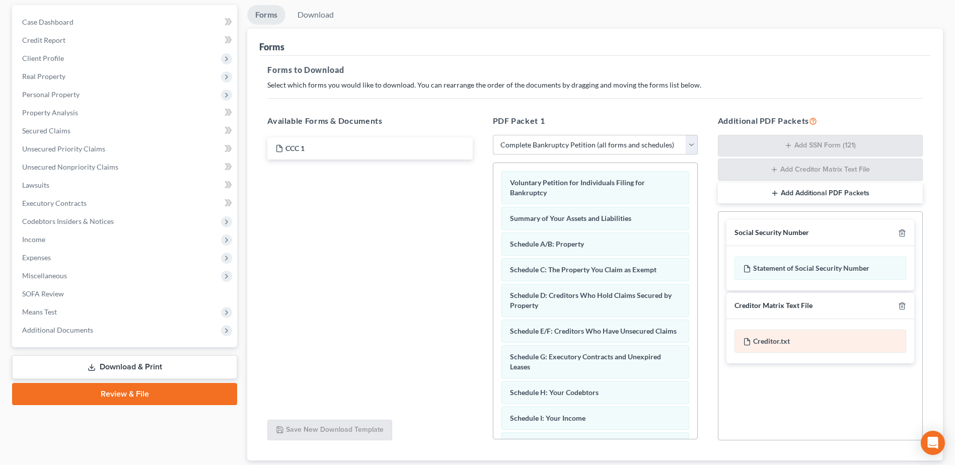
scroll to position [158, 0]
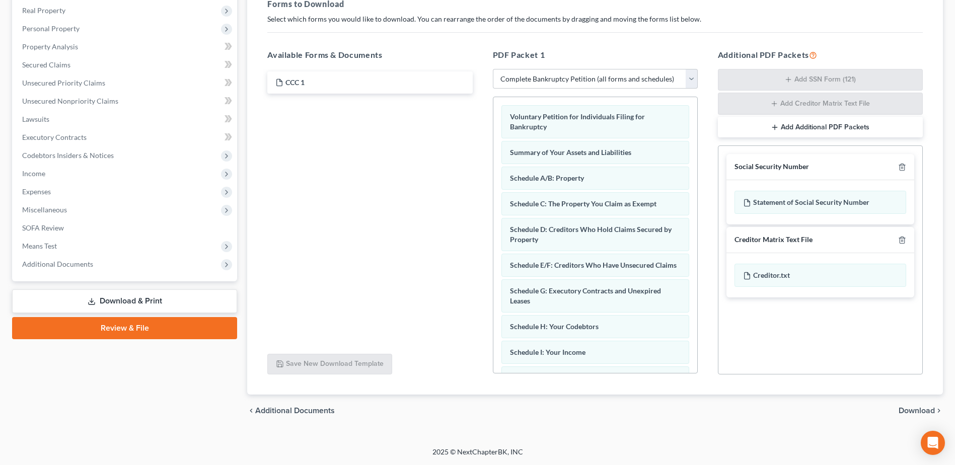
click at [906, 410] on span "Download" at bounding box center [917, 411] width 36 height 8
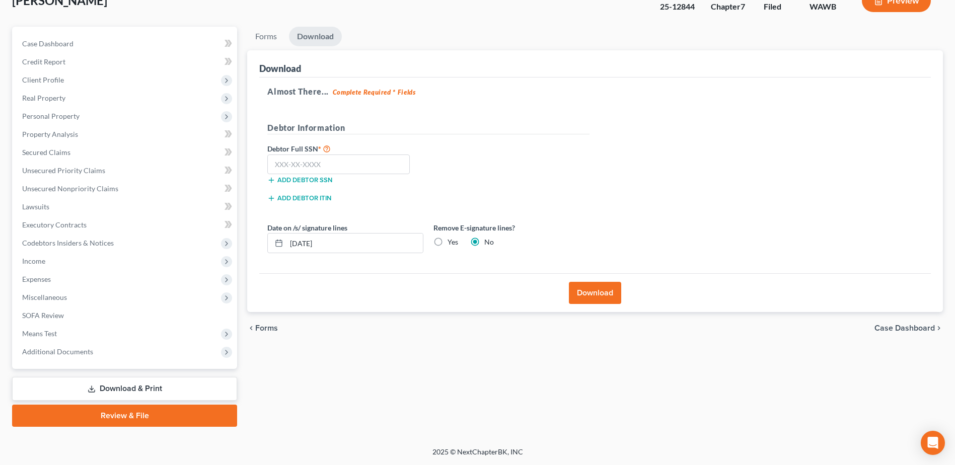
scroll to position [70, 0]
click at [292, 162] on input "text" at bounding box center [338, 165] width 142 height 20
type input "534-76-9536"
click at [598, 303] on button "Download" at bounding box center [595, 293] width 52 height 22
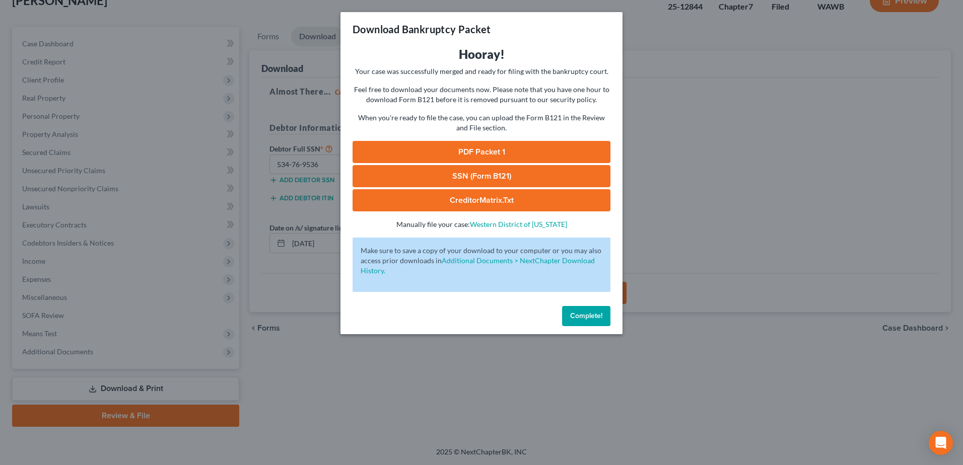
click at [462, 153] on link "PDF Packet 1" at bounding box center [481, 152] width 258 height 22
click at [589, 320] on button "Complete!" at bounding box center [586, 316] width 48 height 20
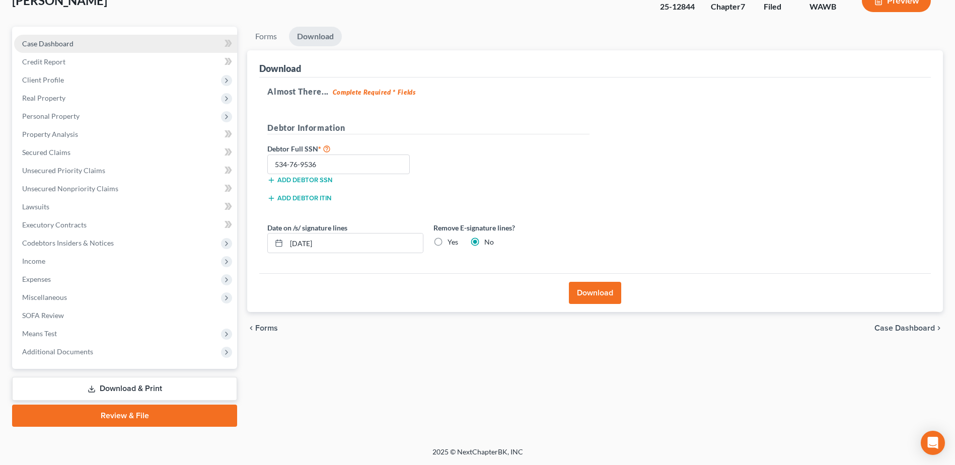
click at [63, 42] on span "Case Dashboard" at bounding box center [47, 43] width 51 height 9
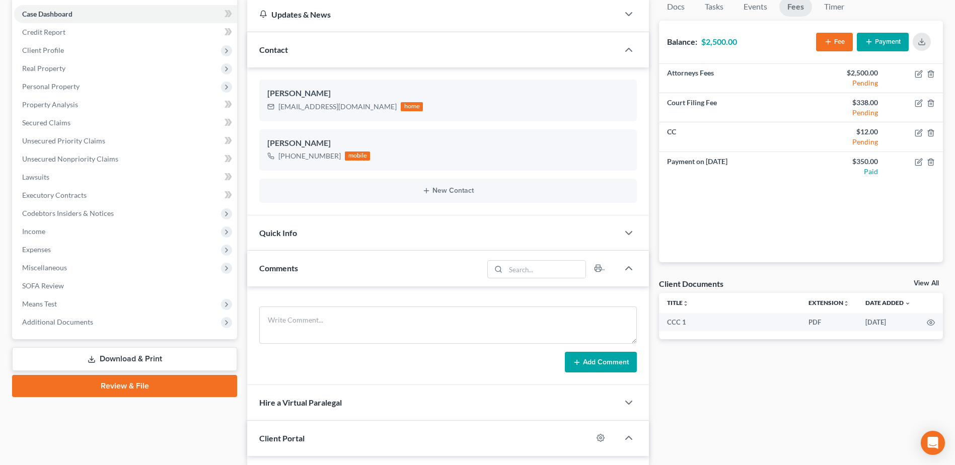
scroll to position [101, 0]
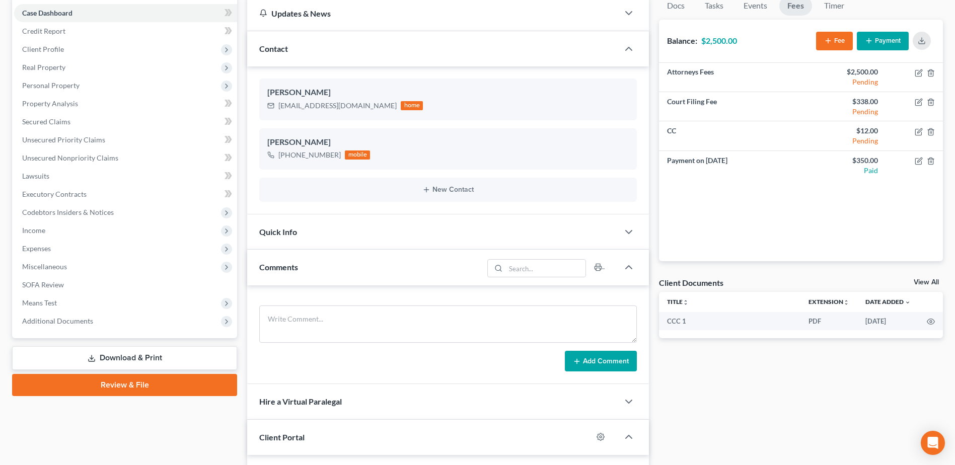
click at [126, 358] on link "Download & Print" at bounding box center [124, 358] width 225 height 24
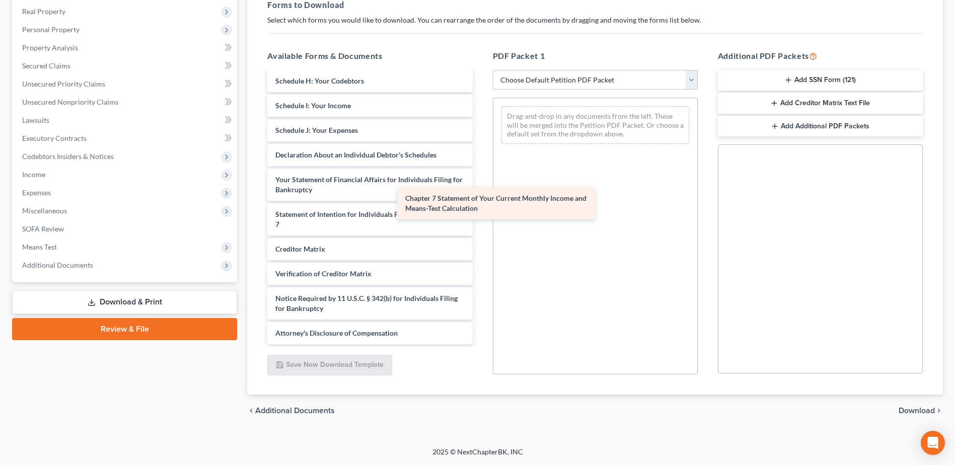
scroll to position [210, 0]
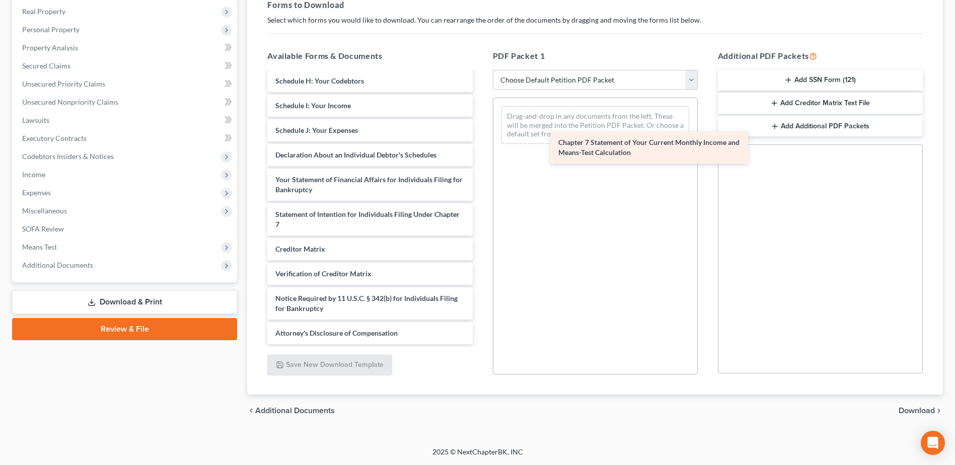
drag, startPoint x: 364, startPoint y: 208, endPoint x: 644, endPoint y: 134, distance: 290.0
click at [480, 134] on div "Chapter 7 Statement of Your Current Monthly Income and Means-Test Calculation C…" at bounding box center [369, 104] width 221 height 482
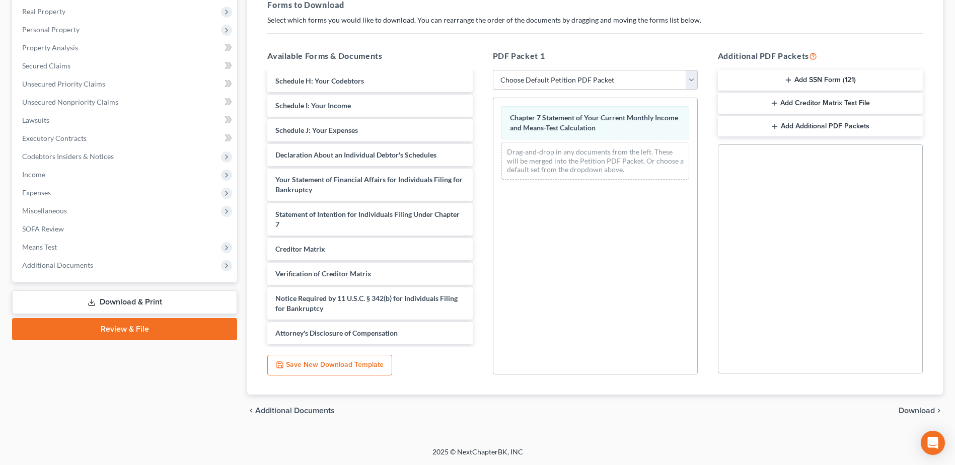
click at [910, 412] on span "Download" at bounding box center [917, 411] width 36 height 8
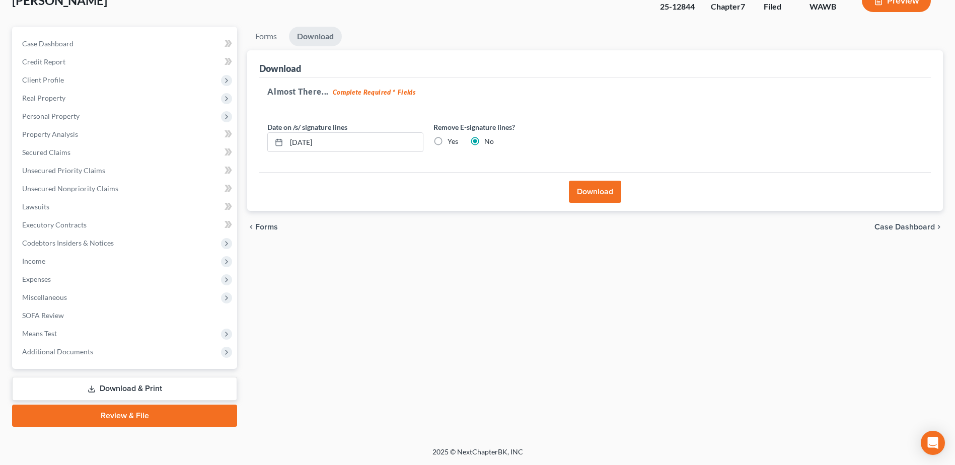
scroll to position [70, 0]
click at [579, 189] on button "Download" at bounding box center [595, 192] width 52 height 22
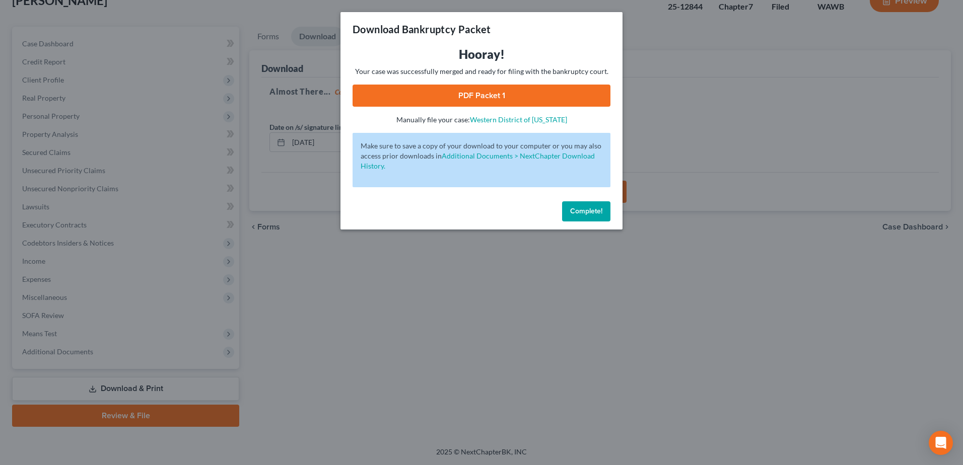
click at [452, 93] on link "PDF Packet 1" at bounding box center [481, 96] width 258 height 22
drag, startPoint x: 587, startPoint y: 213, endPoint x: 581, endPoint y: 268, distance: 55.2
click at [587, 213] on span "Complete!" at bounding box center [586, 211] width 32 height 9
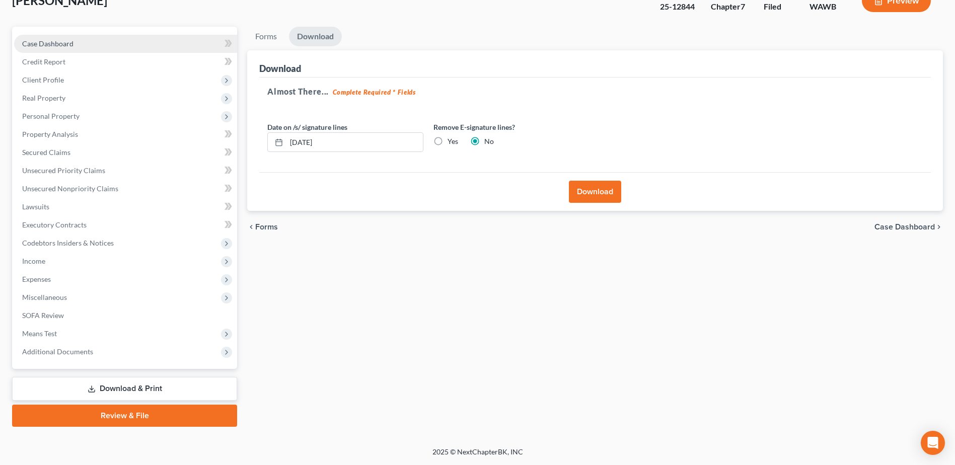
click at [55, 38] on link "Case Dashboard" at bounding box center [125, 44] width 223 height 18
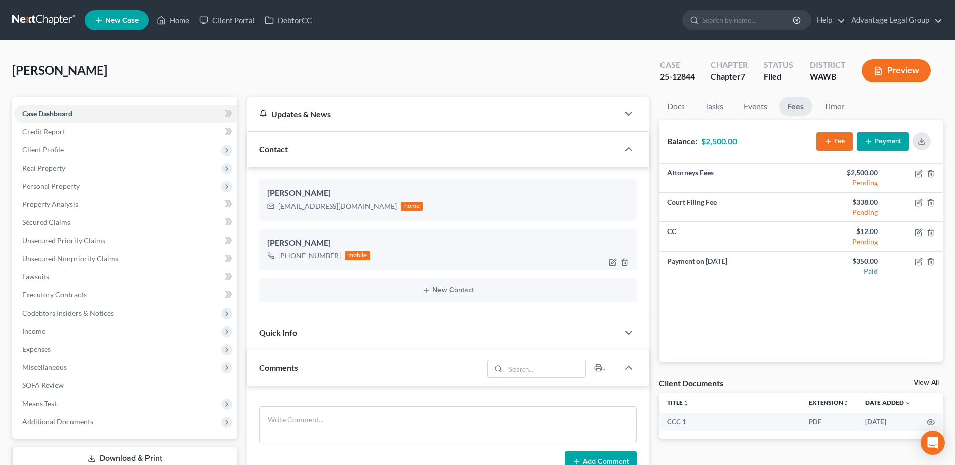
scroll to position [301, 0]
drag, startPoint x: 278, startPoint y: 207, endPoint x: 361, endPoint y: 211, distance: 83.2
click at [361, 211] on div "[EMAIL_ADDRESS][DOMAIN_NAME] home" at bounding box center [345, 206] width 156 height 13
copy div "[EMAIL_ADDRESS][DOMAIN_NAME]"
click at [292, 263] on div "[PERSON_NAME] [PHONE_NUMBER] mobile" at bounding box center [448, 249] width 378 height 41
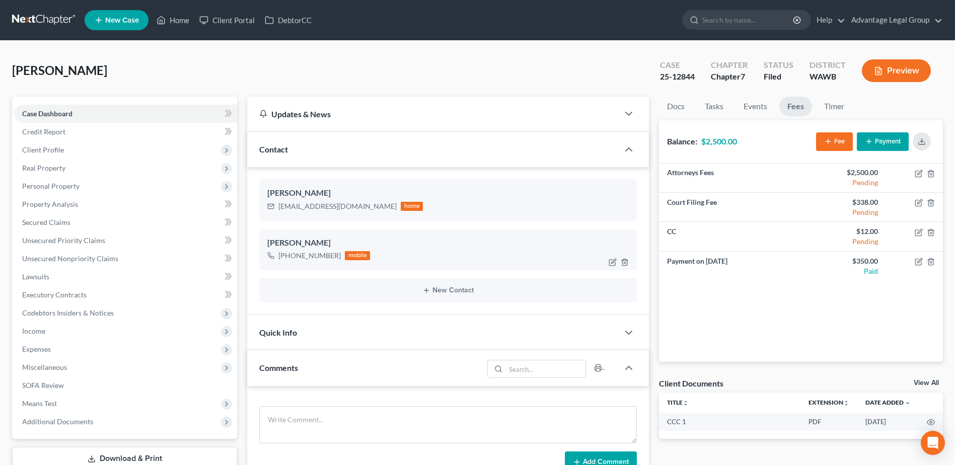
drag, startPoint x: 288, startPoint y: 257, endPoint x: 336, endPoint y: 261, distance: 48.0
click at [336, 261] on div "[PHONE_NUMBER]" at bounding box center [309, 256] width 62 height 10
copy div "[PHONE_NUMBER]"
click at [30, 129] on span "Credit Report" at bounding box center [43, 131] width 43 height 9
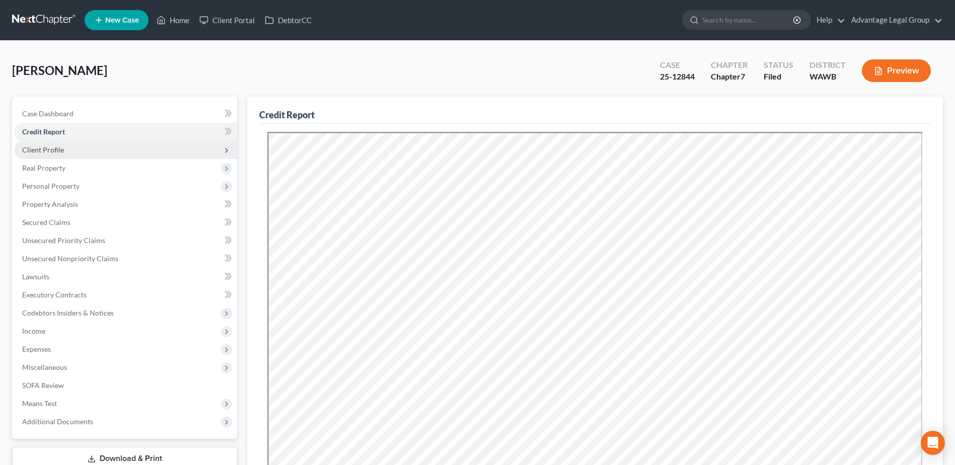
click at [44, 153] on span "Client Profile" at bounding box center [43, 150] width 42 height 9
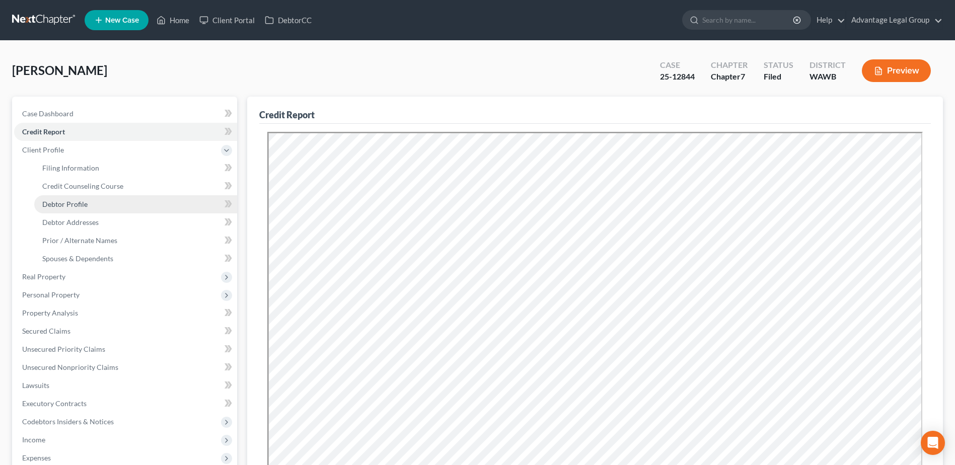
click at [69, 199] on link "Debtor Profile" at bounding box center [135, 204] width 203 height 18
select select "0"
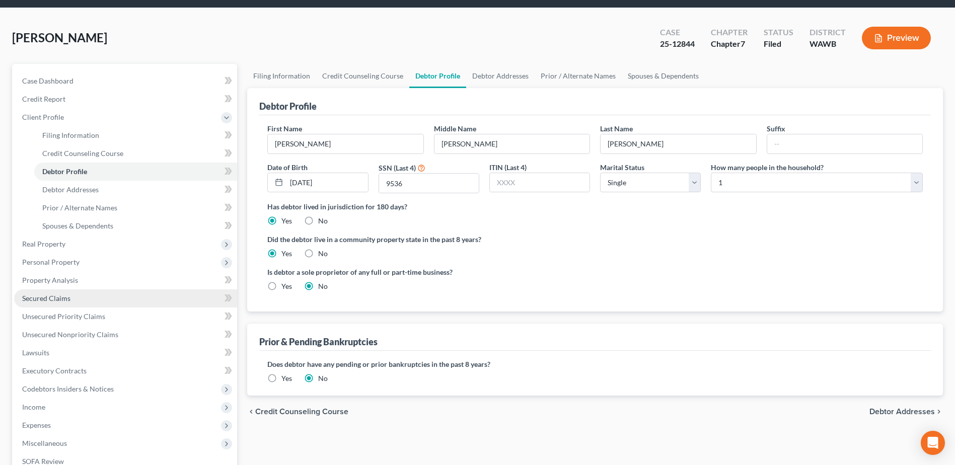
scroll to position [50, 0]
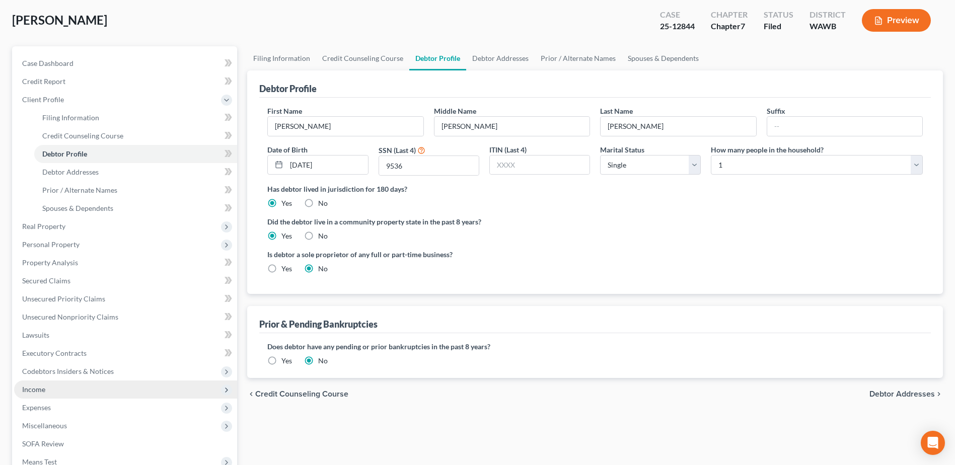
click at [31, 398] on span "Income" at bounding box center [125, 390] width 223 height 18
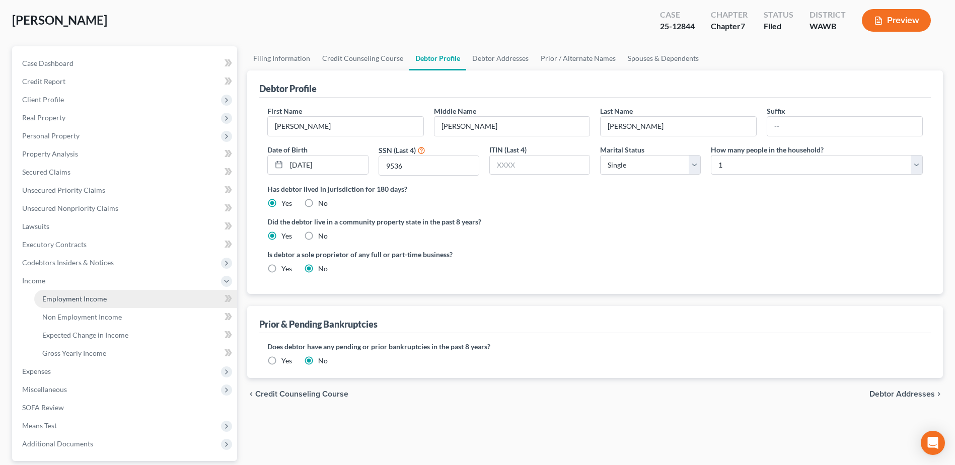
click at [80, 300] on span "Employment Income" at bounding box center [74, 299] width 64 height 9
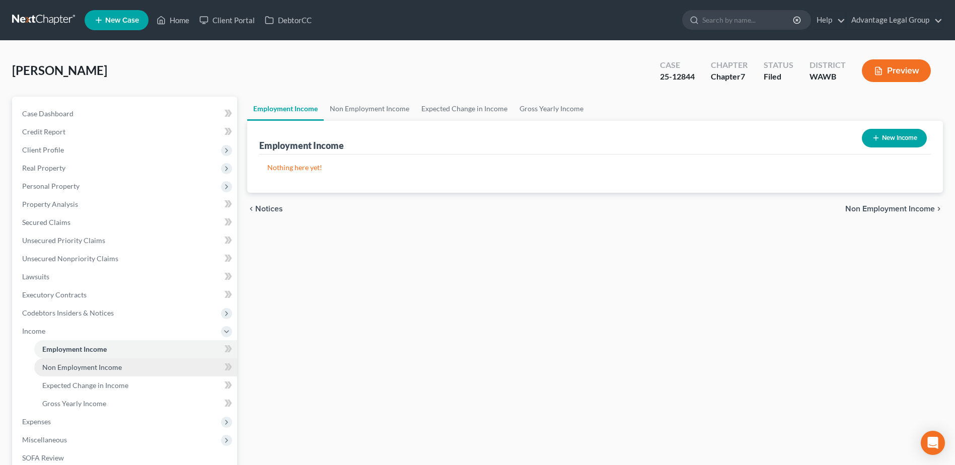
click at [88, 365] on span "Non Employment Income" at bounding box center [82, 367] width 80 height 9
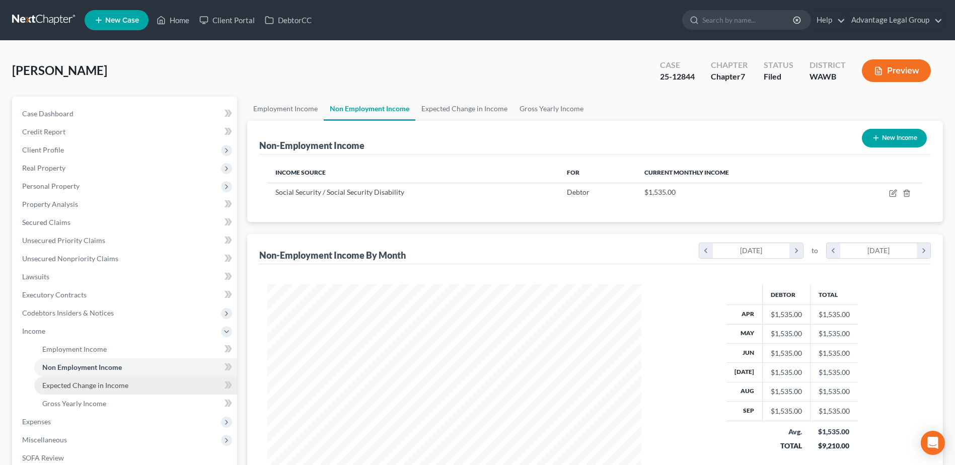
scroll to position [187, 394]
click at [59, 113] on span "Case Dashboard" at bounding box center [47, 113] width 51 height 9
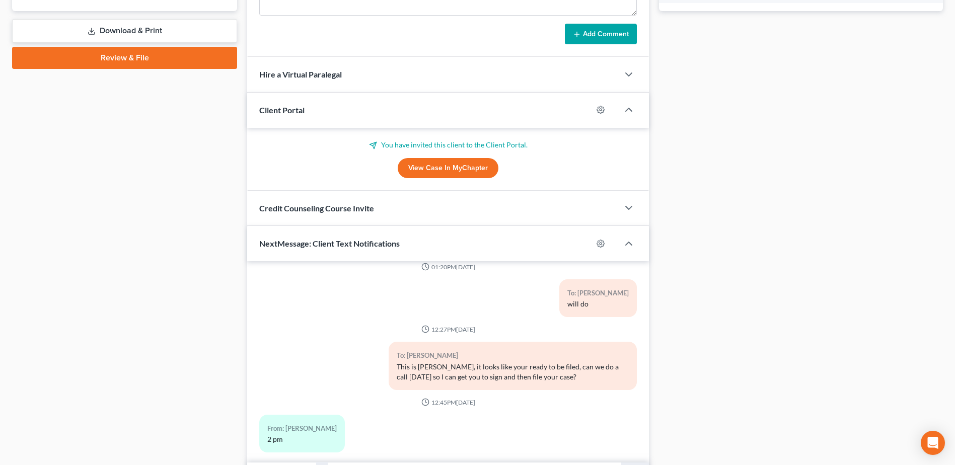
scroll to position [488, 0]
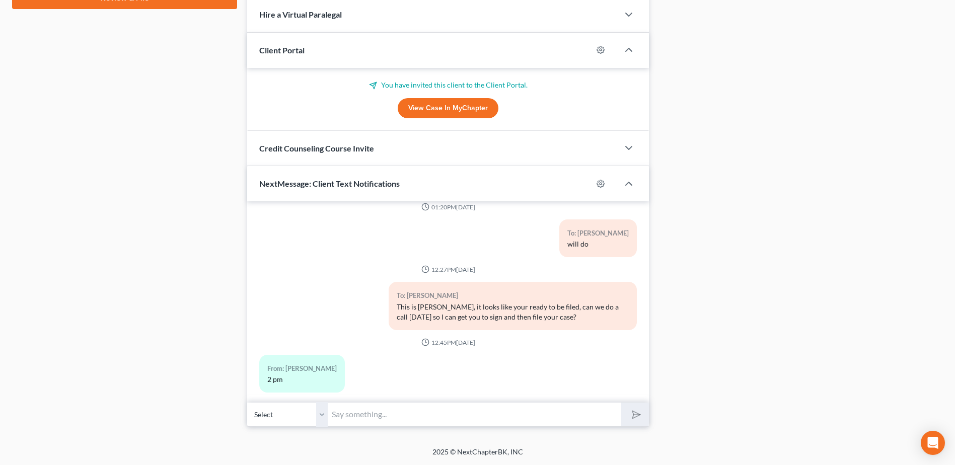
click at [354, 416] on input "text" at bounding box center [475, 414] width 294 height 25
type input "[PERSON_NAME], I am waiting? Is there a problem?"
click at [621, 403] on button "submit" at bounding box center [635, 415] width 28 height 24
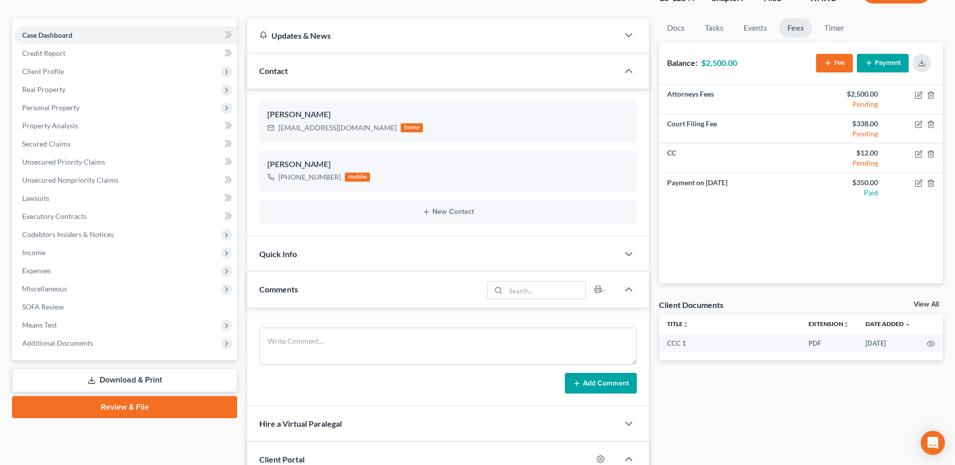
scroll to position [0, 0]
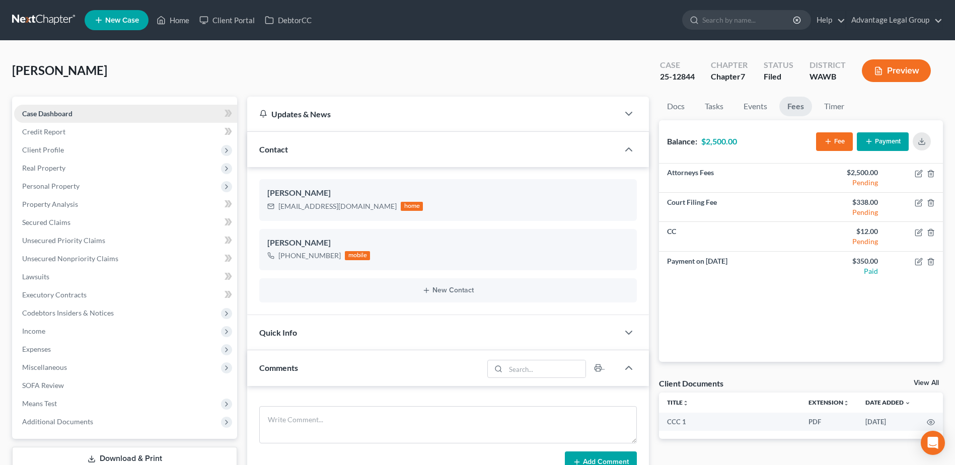
drag, startPoint x: 49, startPoint y: 108, endPoint x: 61, endPoint y: 121, distance: 18.2
click at [49, 108] on link "Case Dashboard" at bounding box center [125, 114] width 223 height 18
click at [55, 114] on span "Case Dashboard" at bounding box center [47, 113] width 50 height 9
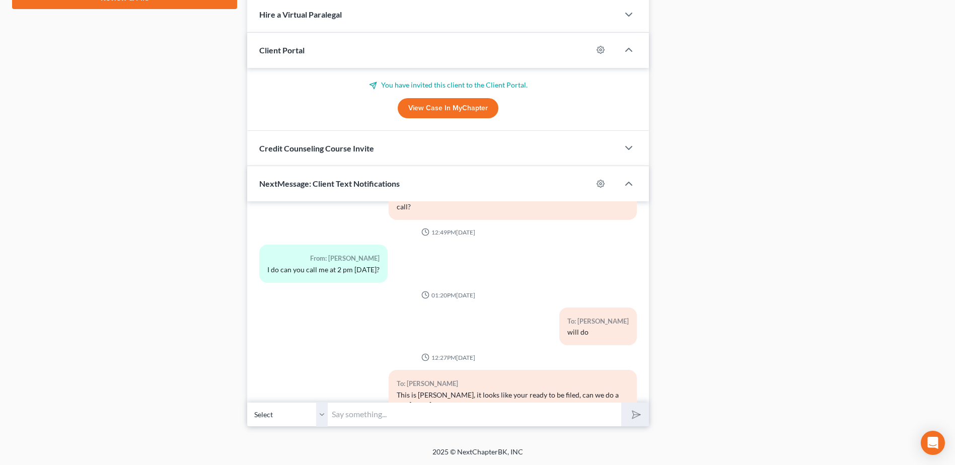
scroll to position [364, 0]
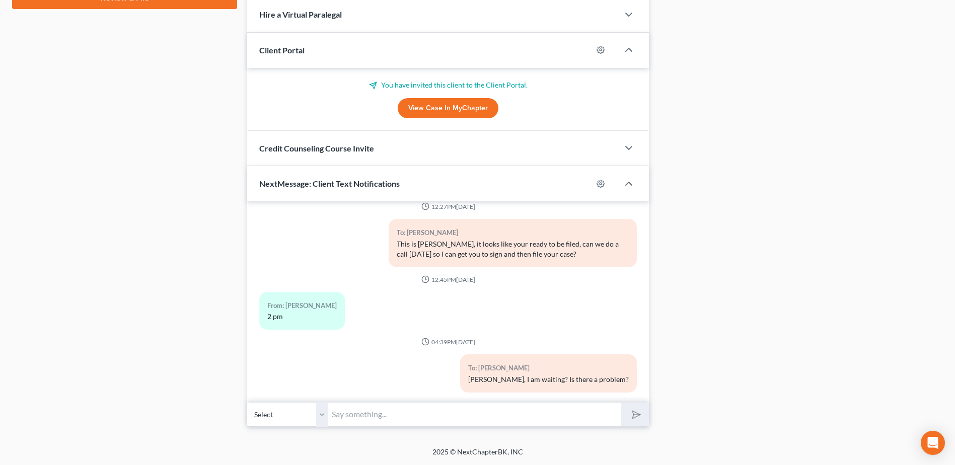
click at [380, 413] on input "text" at bounding box center [475, 414] width 294 height 25
type input "got em, thank you. Your balance of schedules are now filed."
click at [621, 403] on button "submit" at bounding box center [635, 415] width 28 height 24
